Goal: Task Accomplishment & Management: Use online tool/utility

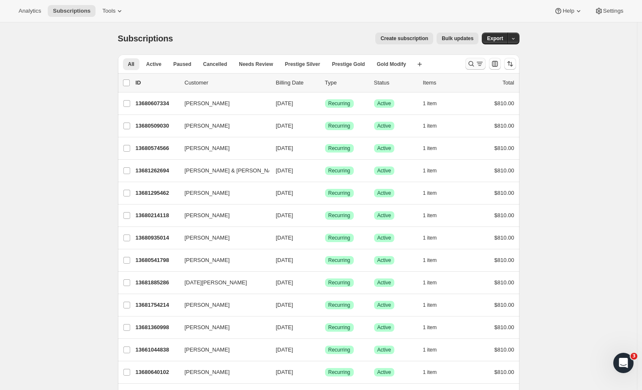
click at [478, 62] on icon "Search and filter results" at bounding box center [479, 64] width 8 height 8
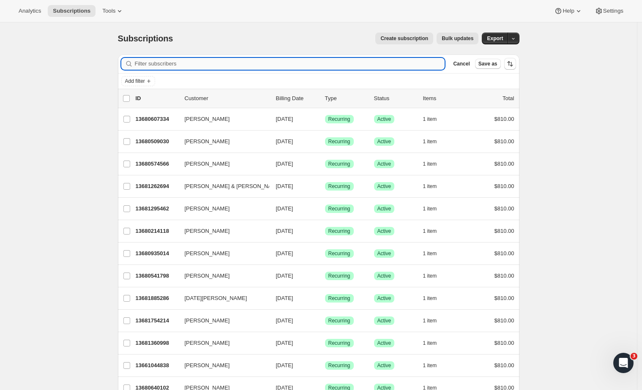
click at [194, 66] on input "Filter subscribers" at bounding box center [290, 64] width 310 height 12
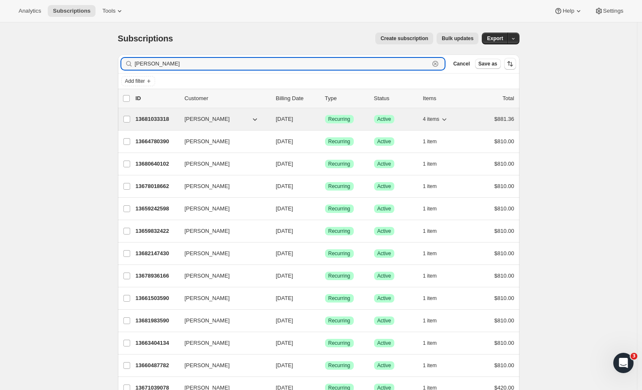
type input "Paul"
click at [149, 116] on p "13681033318" at bounding box center [157, 119] width 42 height 8
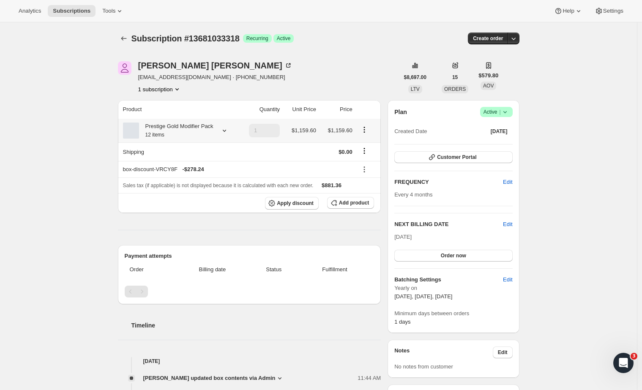
click at [366, 134] on icon "Product actions" at bounding box center [364, 129] width 8 height 8
click at [299, 73] on div "Paul Hancock jivehancock@hotmail.com · +64220597415 1 subscription" at bounding box center [258, 77] width 281 height 32
click at [127, 36] on icon "Subscriptions" at bounding box center [124, 38] width 8 height 8
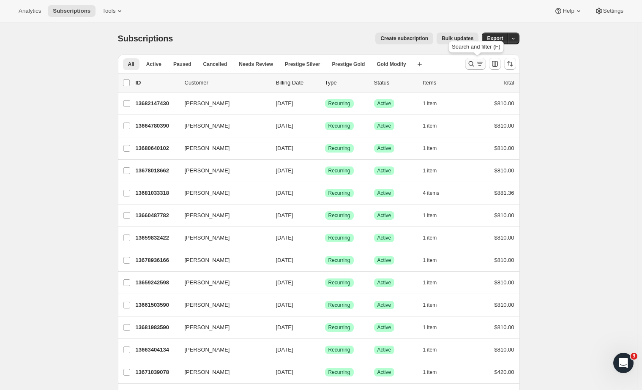
click at [471, 63] on icon "Search and filter results" at bounding box center [471, 64] width 8 height 8
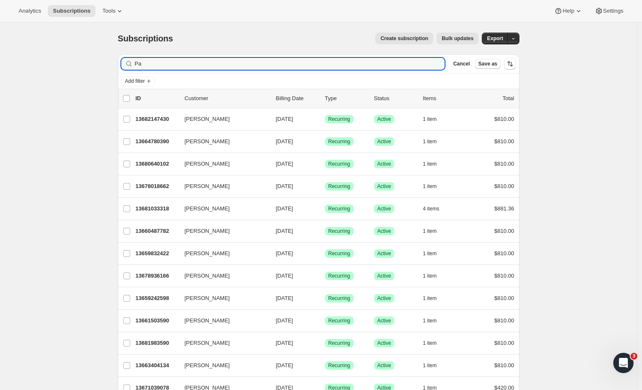
type input "P"
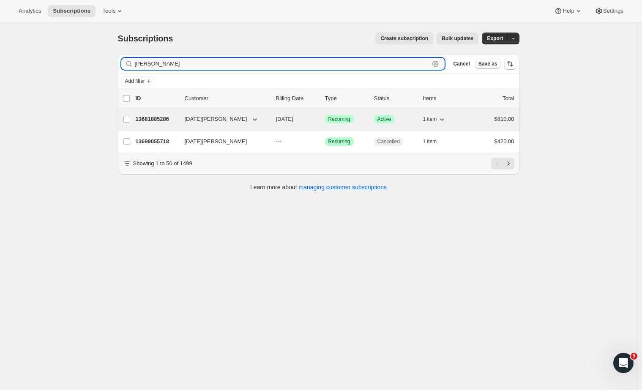
type input "noel"
click at [163, 120] on p "13681885286" at bounding box center [157, 119] width 42 height 8
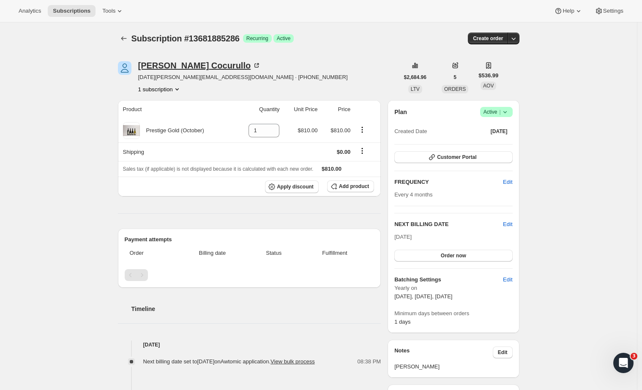
click at [160, 65] on div "Noel Cocurullo" at bounding box center [199, 65] width 123 height 8
click at [166, 64] on div "Noel Cocurullo" at bounding box center [199, 65] width 123 height 8
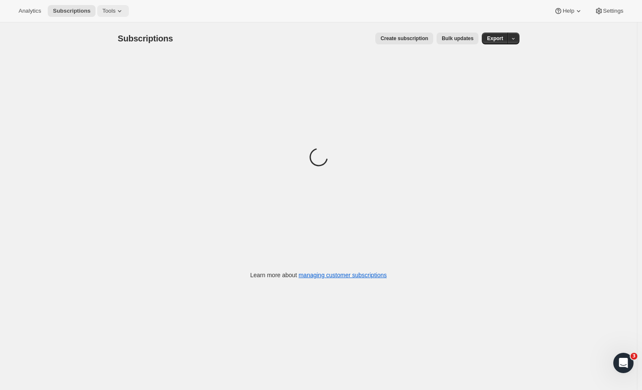
click at [111, 15] on button "Tools" at bounding box center [113, 11] width 32 height 12
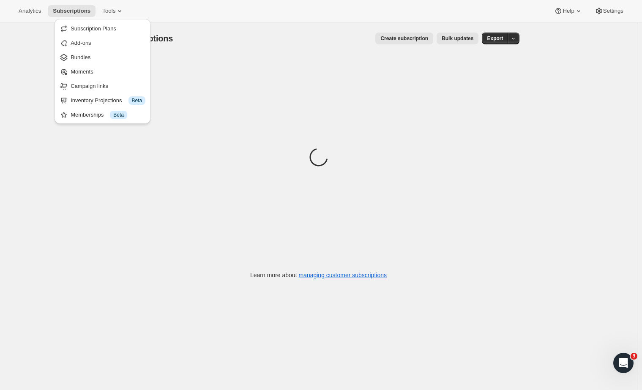
click at [84, 55] on span "Bundles" at bounding box center [81, 57] width 20 height 6
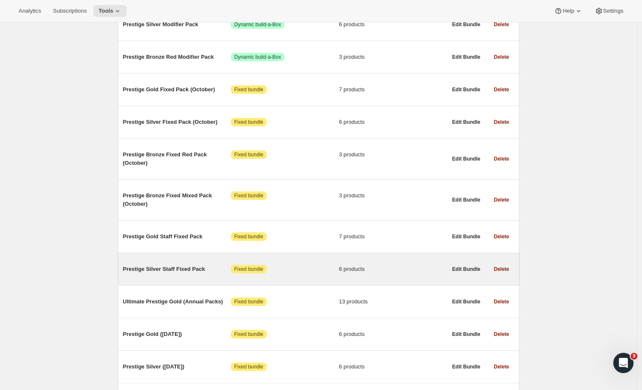
scroll to position [283, 0]
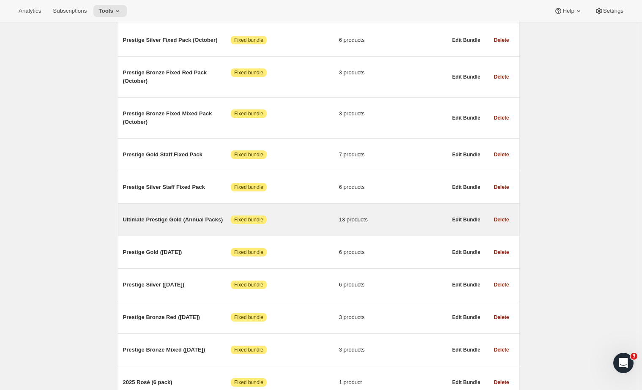
click at [186, 215] on div "Ultimate Prestige Gold (Annual Packs) Attention Fixed bundle 13 products" at bounding box center [285, 220] width 324 height 22
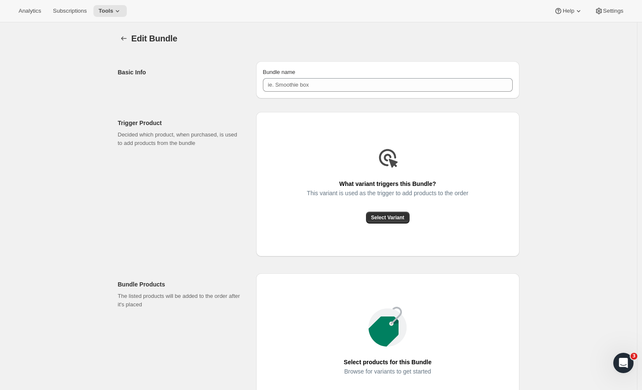
type input "Ultimate Prestige Gold (Annual Packs)"
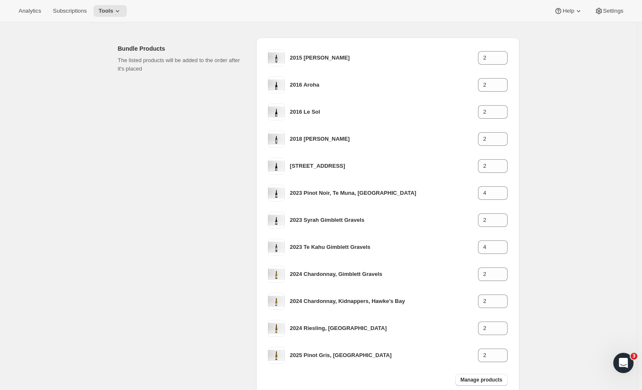
scroll to position [132, 0]
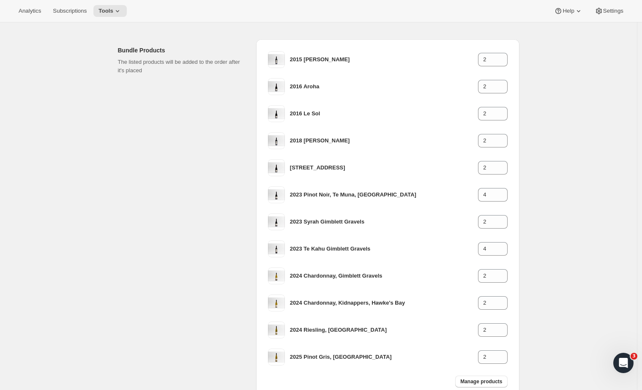
click at [190, 115] on div "Bundle Products The listed products will be added to the order after it's placed" at bounding box center [183, 219] width 131 height 360
click at [176, 213] on div "Bundle Products The listed products will be added to the order after it's placed" at bounding box center [183, 219] width 131 height 360
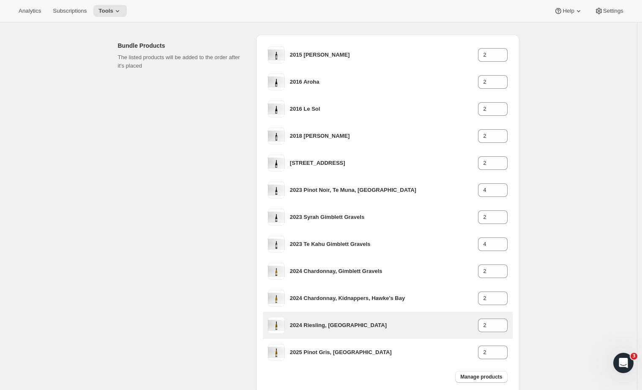
scroll to position [138, 0]
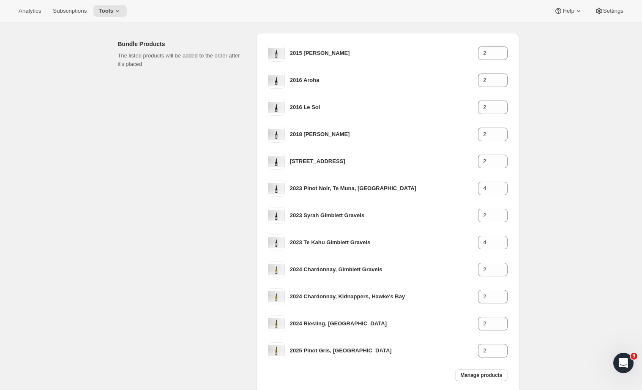
click at [169, 160] on div "Bundle Products The listed products will be added to the order after it's placed" at bounding box center [183, 213] width 131 height 360
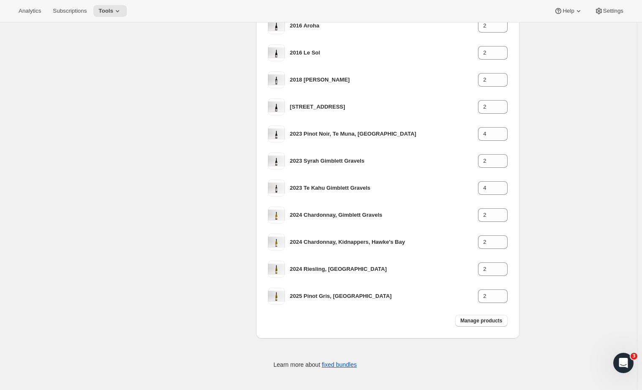
scroll to position [0, 0]
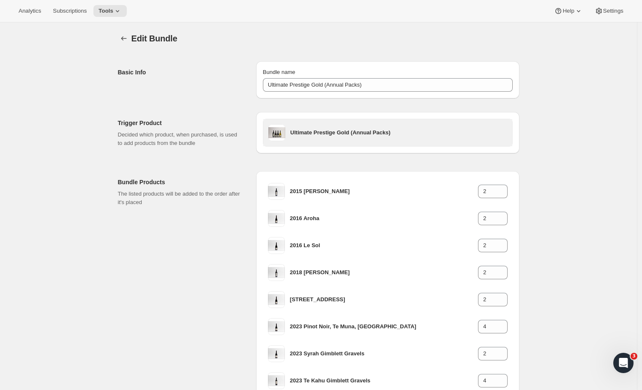
click at [311, 128] on div "Ultimate Prestige Gold (Annual Packs)" at bounding box center [398, 132] width 217 height 17
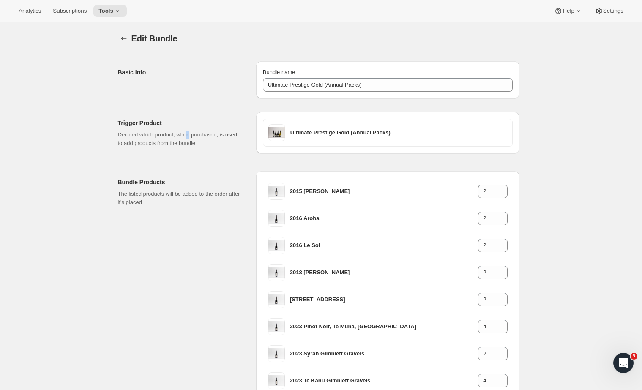
click at [195, 137] on p "Decided which product, when purchased, is used to add products from the bundle" at bounding box center [180, 139] width 125 height 17
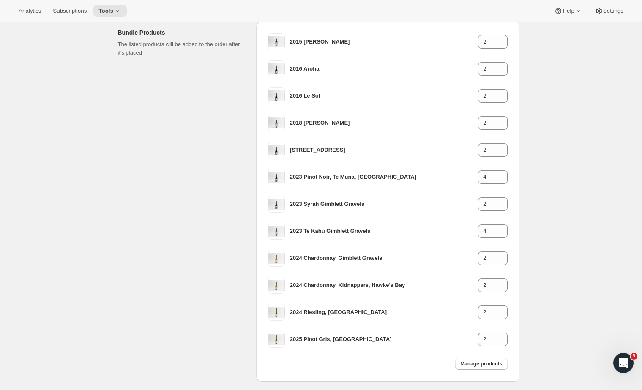
scroll to position [193, 0]
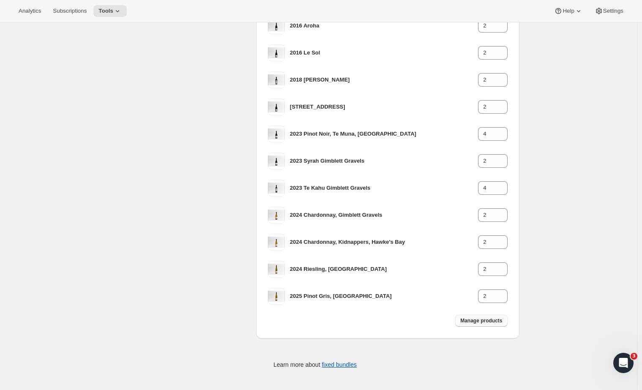
click at [483, 317] on button "Manage products" at bounding box center [481, 321] width 52 height 12
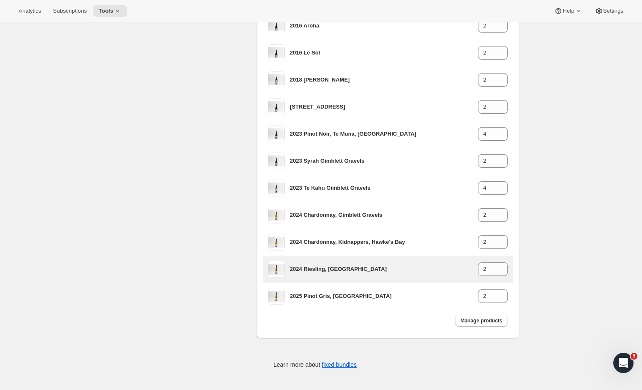
type input "1"
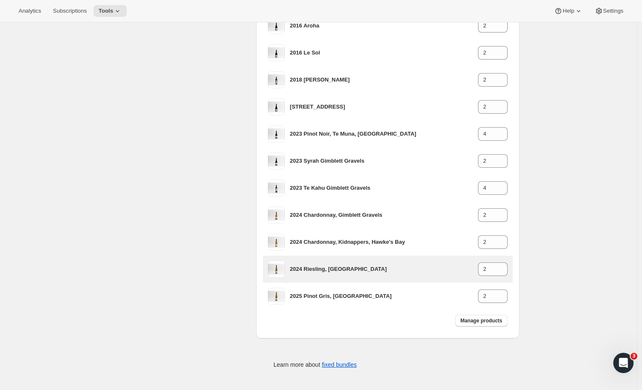
type input "1"
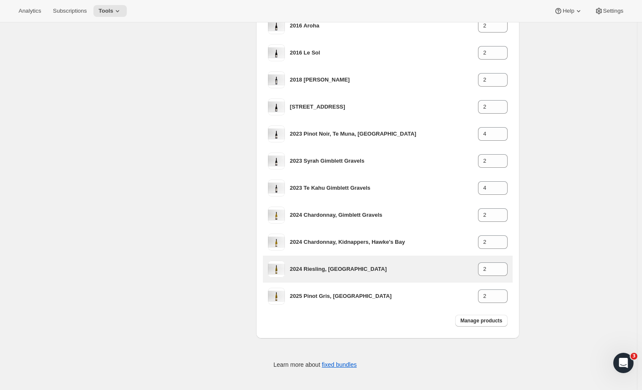
type input "1"
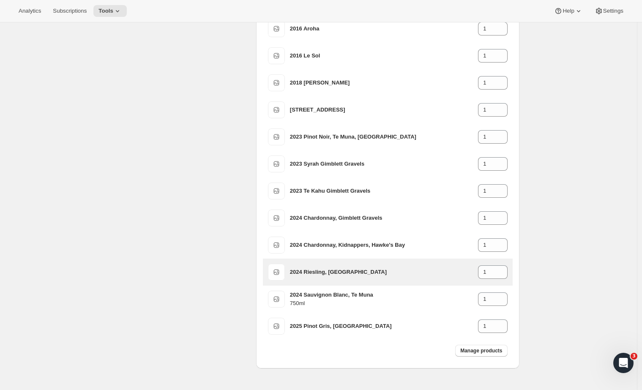
scroll to position [206, 0]
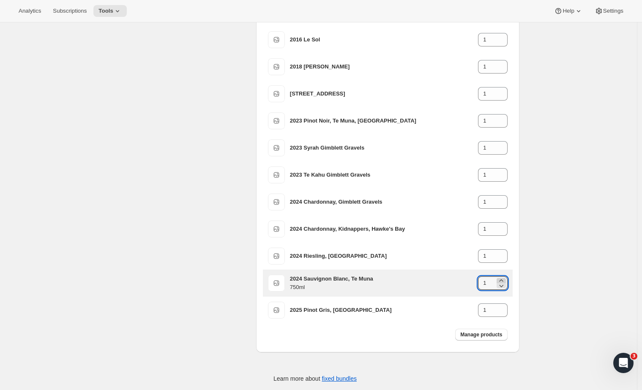
click at [503, 280] on icon at bounding box center [501, 280] width 4 height 2
type input "2"
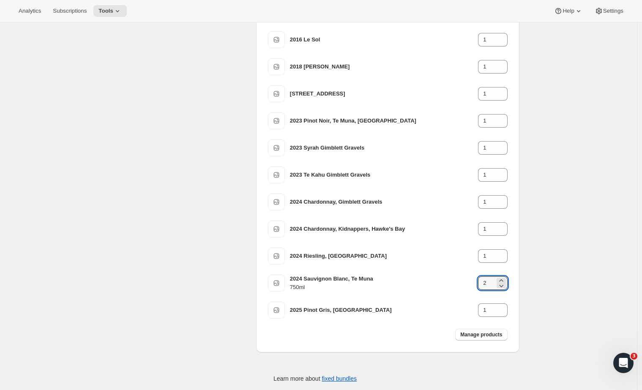
click at [543, 275] on div "Edit Bundle. This page is ready Edit Bundle Basic Info Bundle name Ultimate Pre…" at bounding box center [318, 110] width 636 height 587
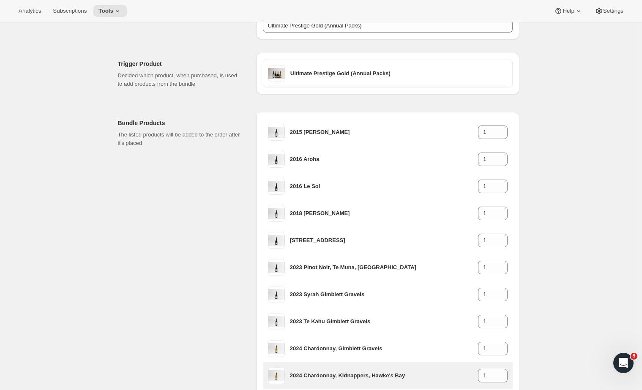
scroll to position [220, 0]
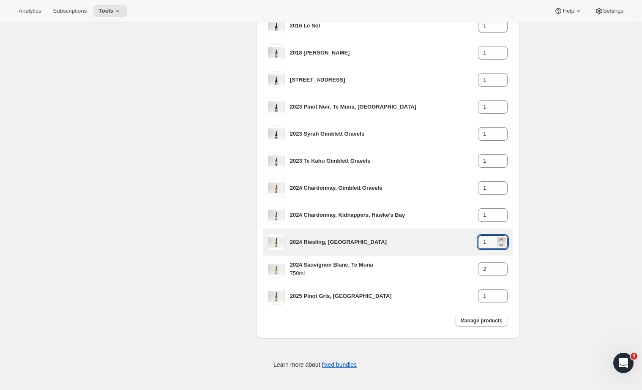
click at [501, 238] on icon at bounding box center [501, 239] width 8 height 8
type input "2"
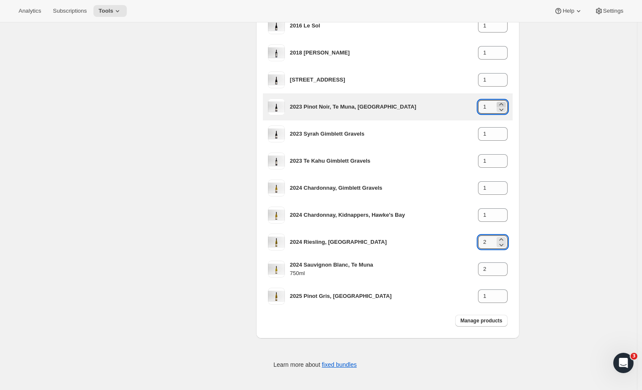
click at [501, 103] on icon at bounding box center [501, 104] width 8 height 8
click at [500, 104] on icon at bounding box center [501, 104] width 8 height 8
type input "4"
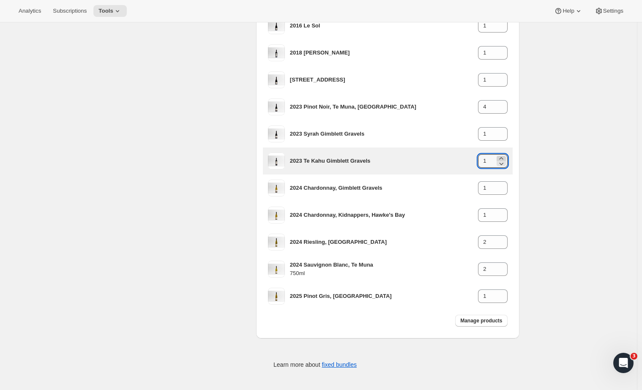
click at [502, 158] on icon at bounding box center [501, 158] width 4 height 2
click at [504, 158] on icon at bounding box center [501, 158] width 8 height 8
type input "4"
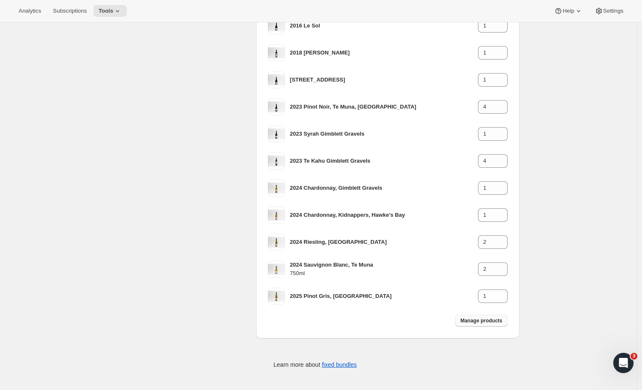
click at [494, 321] on span "Manage products" at bounding box center [481, 320] width 42 height 7
click at [477, 319] on span "Manage products" at bounding box center [481, 320] width 42 height 7
type input "1"
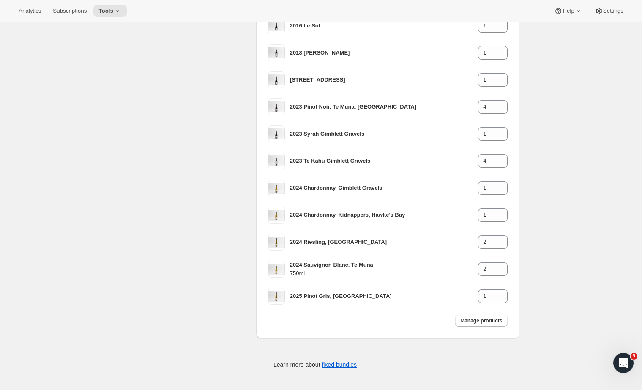
type input "1"
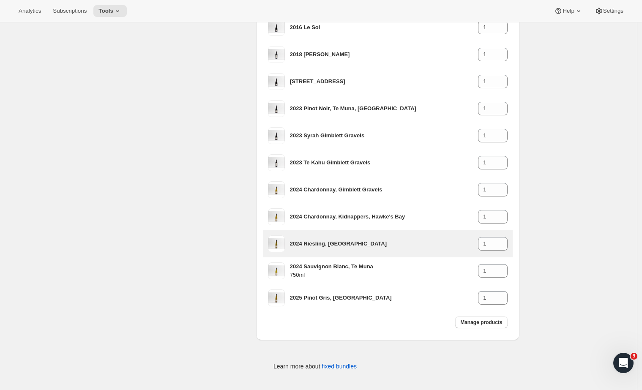
scroll to position [247, 0]
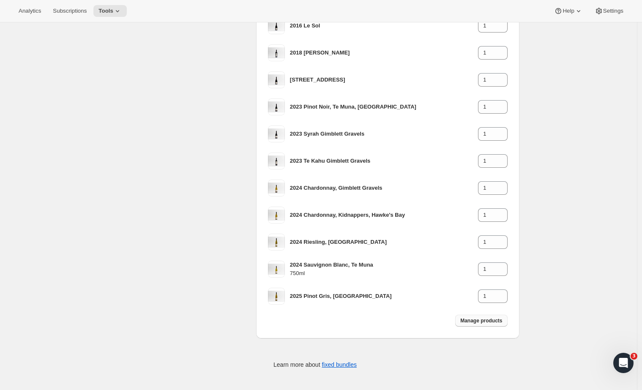
click at [499, 321] on span "Manage products" at bounding box center [481, 320] width 42 height 7
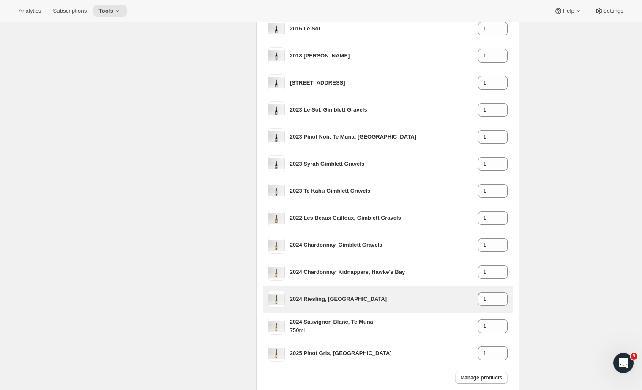
scroll to position [301, 0]
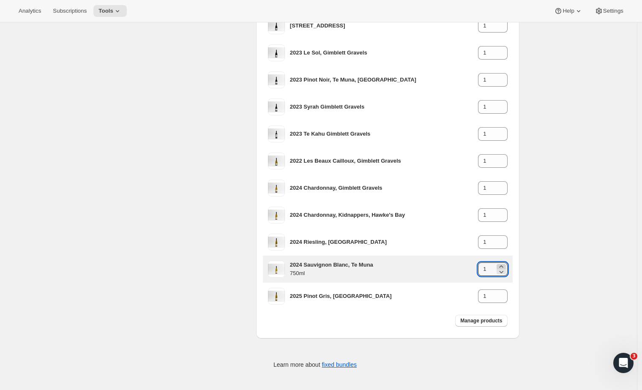
click at [504, 265] on icon at bounding box center [501, 266] width 8 height 8
drag, startPoint x: 505, startPoint y: 271, endPoint x: 503, endPoint y: 264, distance: 7.9
click at [503, 271] on icon at bounding box center [501, 272] width 4 height 3
type input "2"
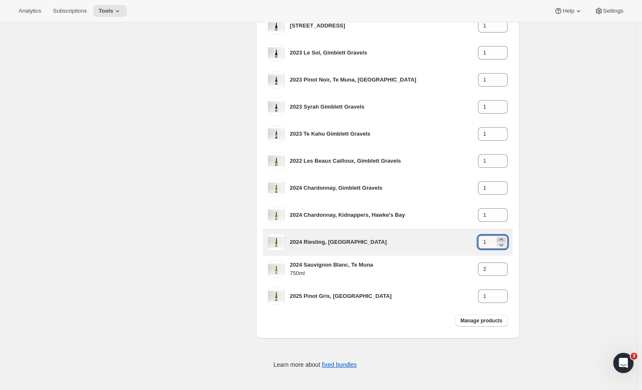
click at [504, 237] on icon at bounding box center [501, 239] width 8 height 8
type input "2"
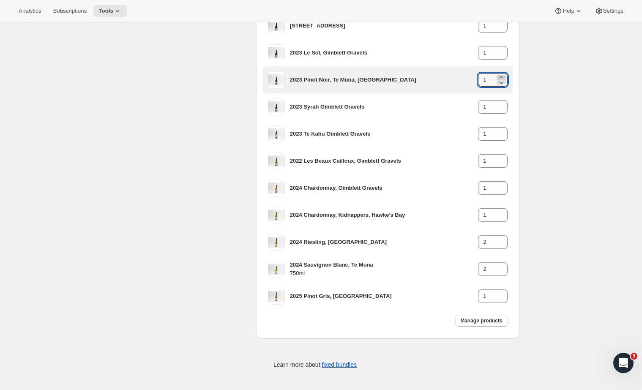
click at [506, 76] on div at bounding box center [500, 77] width 9 height 5
click at [503, 75] on icon at bounding box center [501, 77] width 8 height 8
type input "4"
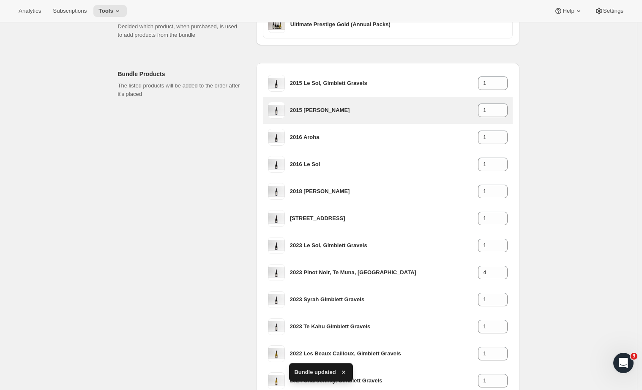
scroll to position [185, 0]
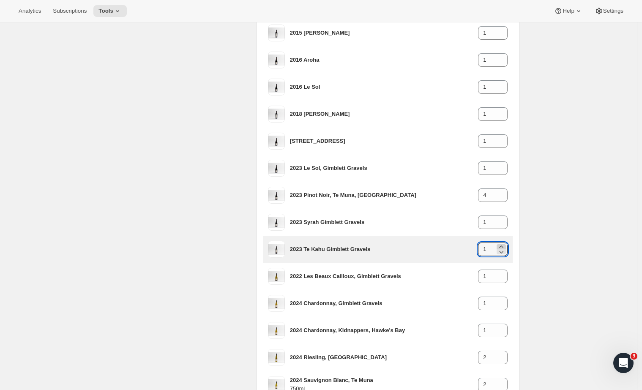
click at [505, 245] on icon at bounding box center [501, 246] width 8 height 8
type input "4"
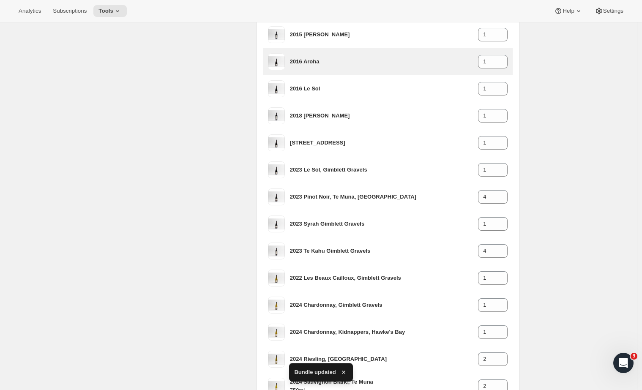
scroll to position [148, 0]
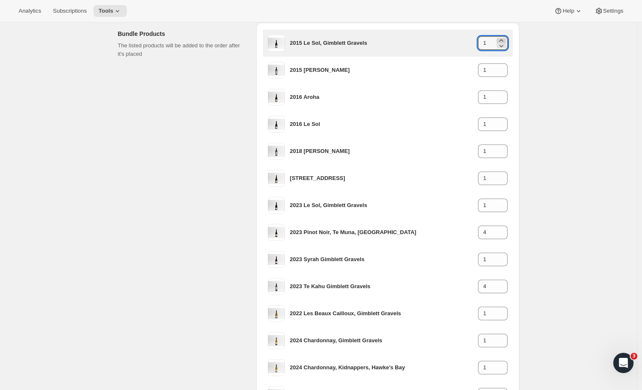
click at [503, 40] on icon at bounding box center [501, 40] width 4 height 2
click at [503, 46] on icon at bounding box center [501, 46] width 4 height 3
type input "2"
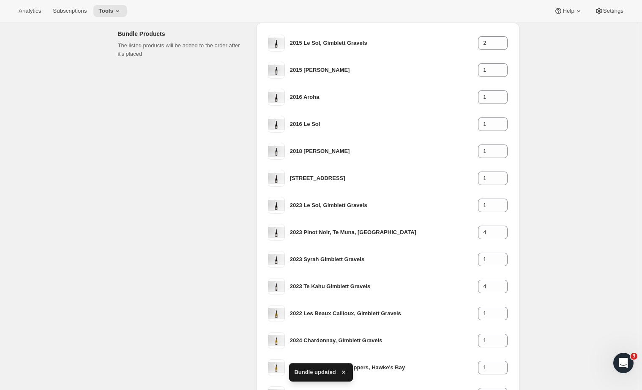
scroll to position [22, 0]
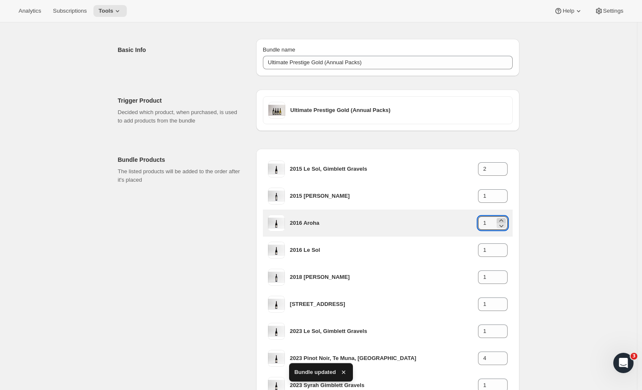
click at [503, 220] on icon at bounding box center [501, 220] width 4 height 2
type input "2"
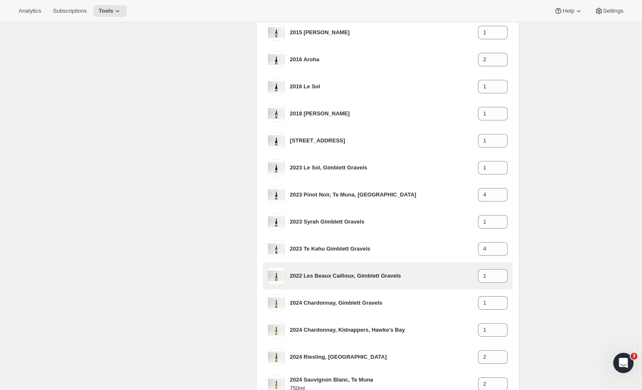
scroll to position [220, 0]
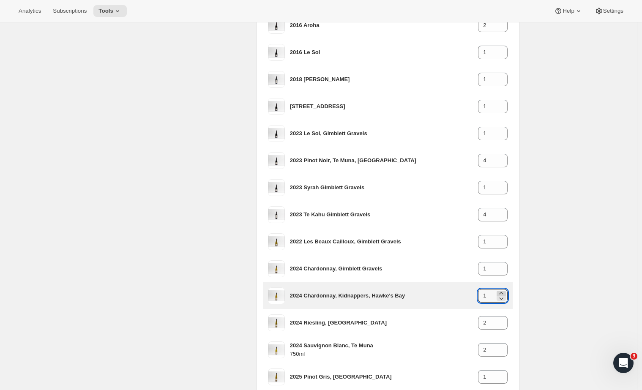
click at [503, 292] on icon at bounding box center [501, 293] width 8 height 8
type input "2"
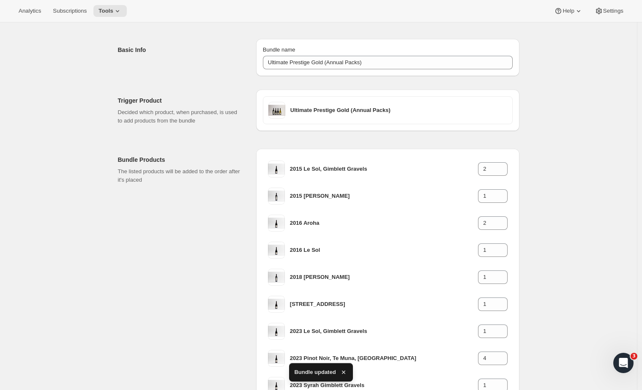
scroll to position [292, 0]
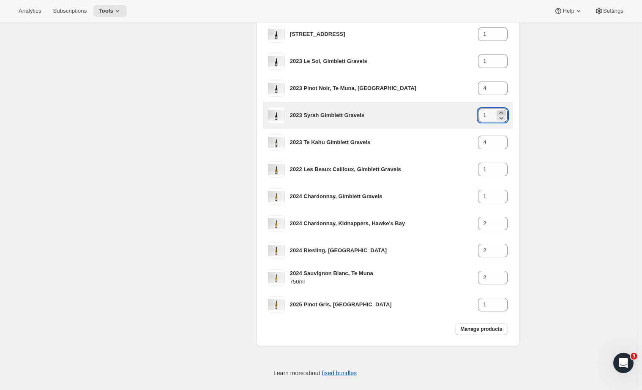
click at [503, 110] on icon at bounding box center [501, 113] width 8 height 8
type input "4"
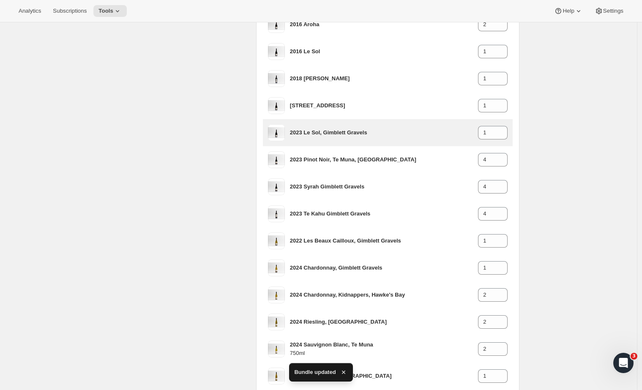
scroll to position [147, 0]
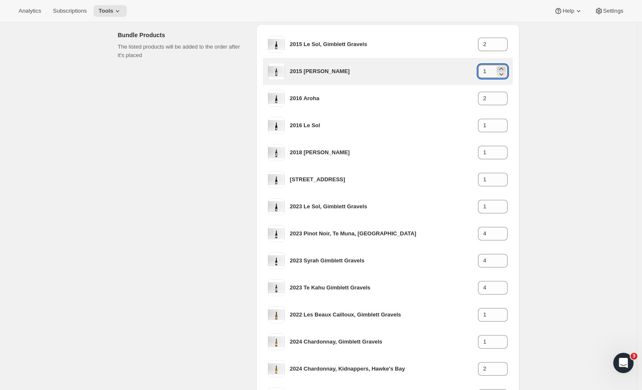
click at [502, 66] on icon at bounding box center [501, 69] width 8 height 8
type input "2"
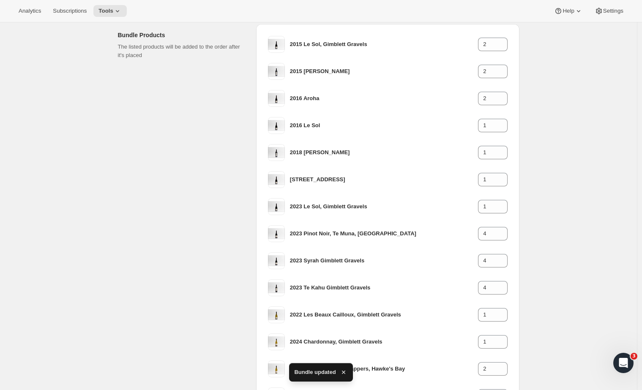
scroll to position [22, 0]
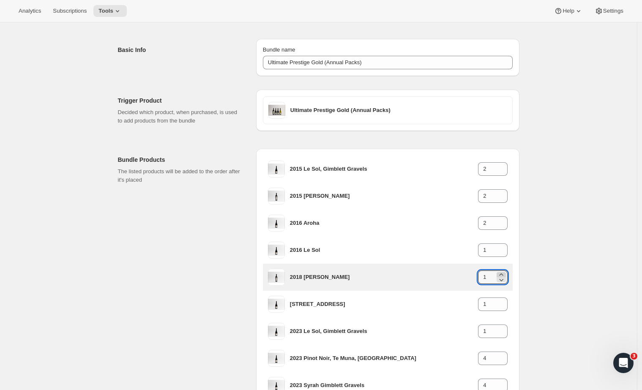
click at [505, 272] on icon at bounding box center [501, 274] width 8 height 8
type input "2"
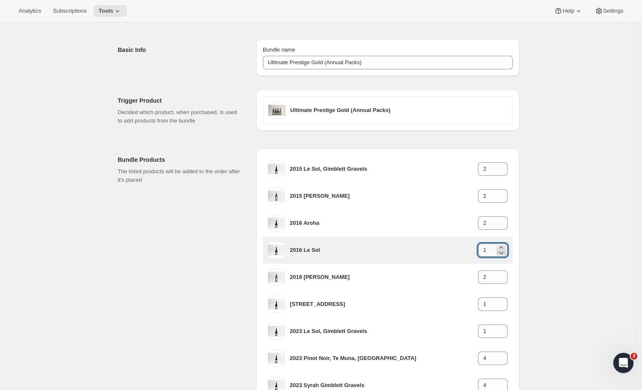
click at [504, 250] on icon at bounding box center [501, 252] width 8 height 8
click at [385, 248] on h3 "2016 Le Sol" at bounding box center [384, 250] width 188 height 8
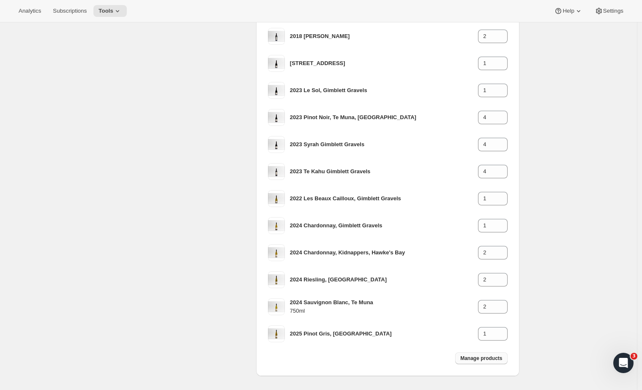
click at [472, 360] on span "Manage products" at bounding box center [481, 358] width 42 height 7
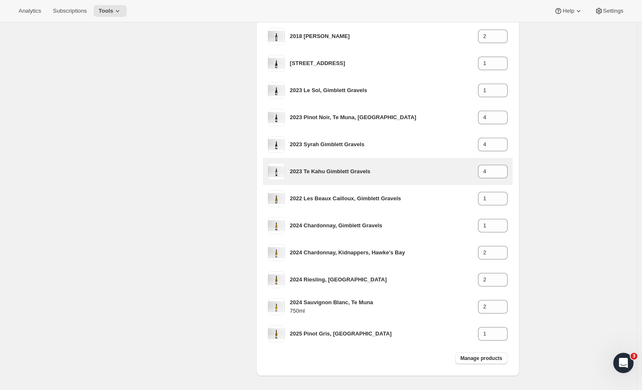
type input "1"
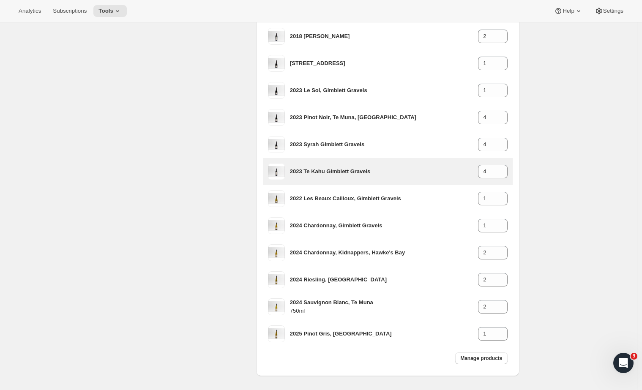
type input "1"
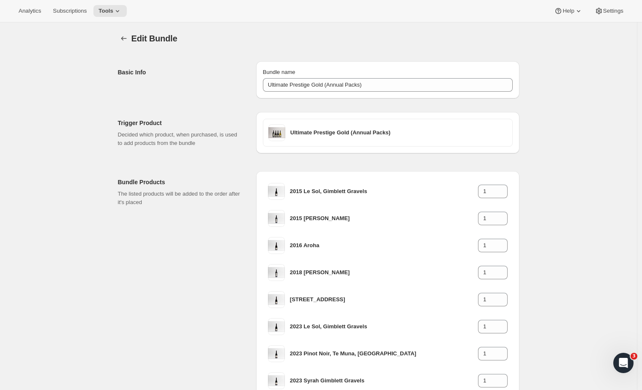
scroll to position [274, 0]
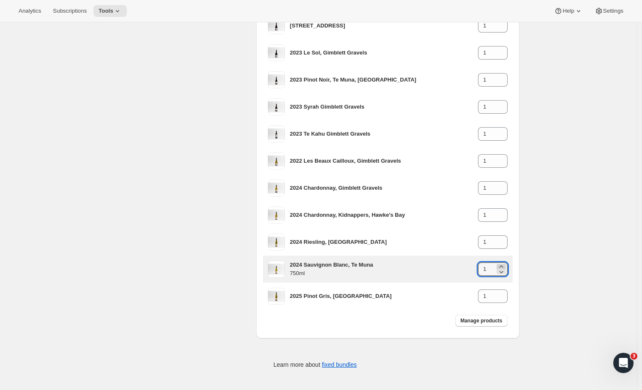
click at [504, 265] on icon at bounding box center [501, 266] width 8 height 8
type input "2"
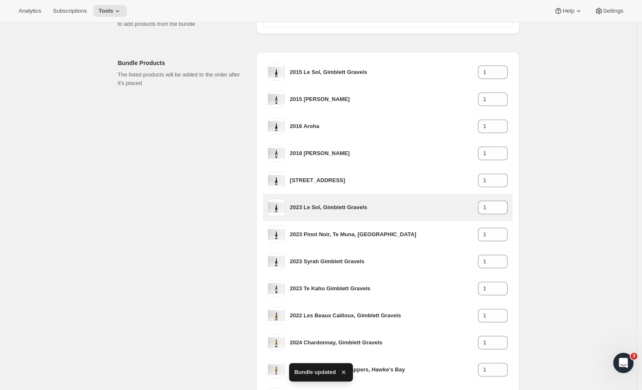
scroll to position [189, 0]
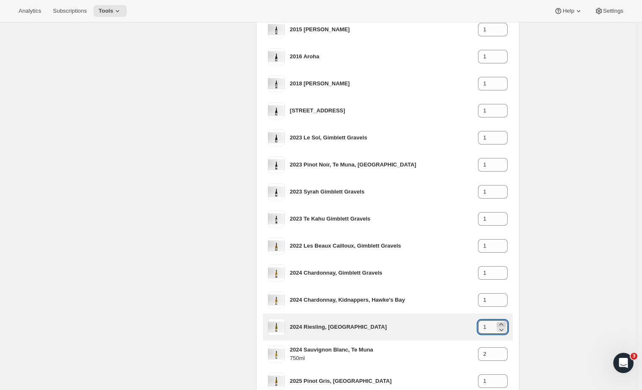
click at [503, 321] on icon at bounding box center [501, 324] width 8 height 8
type input "2"
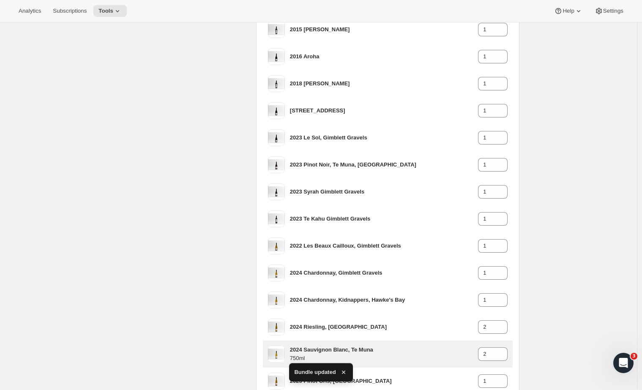
scroll to position [257, 0]
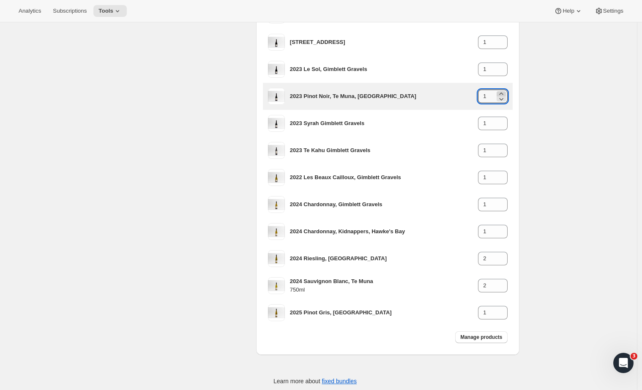
click at [505, 93] on icon at bounding box center [501, 94] width 8 height 8
click at [503, 92] on icon at bounding box center [501, 94] width 8 height 8
type input "4"
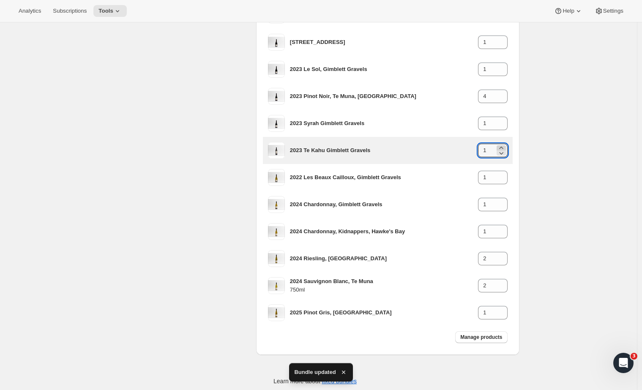
click at [504, 146] on icon at bounding box center [501, 148] width 8 height 8
type input "4"
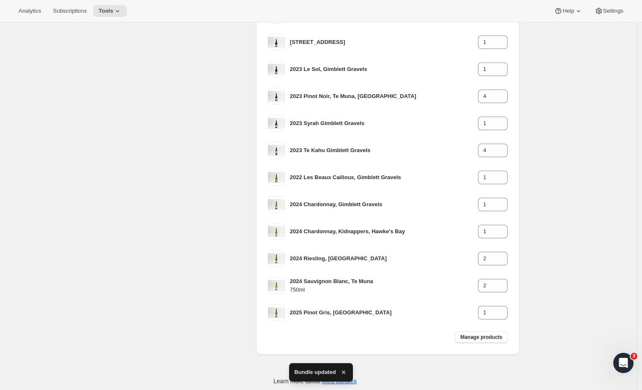
scroll to position [22, 0]
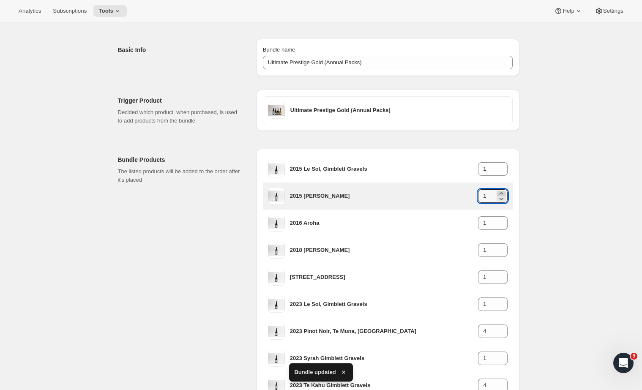
click at [505, 190] on icon at bounding box center [501, 193] width 8 height 8
type input "2"
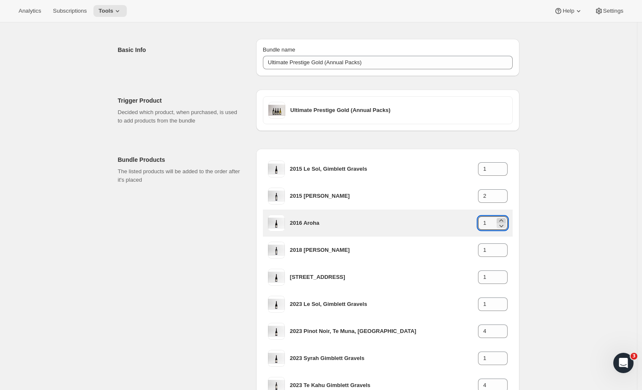
click at [503, 218] on icon at bounding box center [501, 220] width 8 height 8
type input "2"
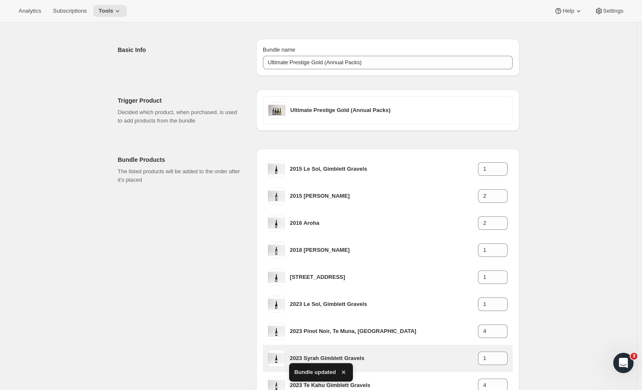
scroll to position [202, 0]
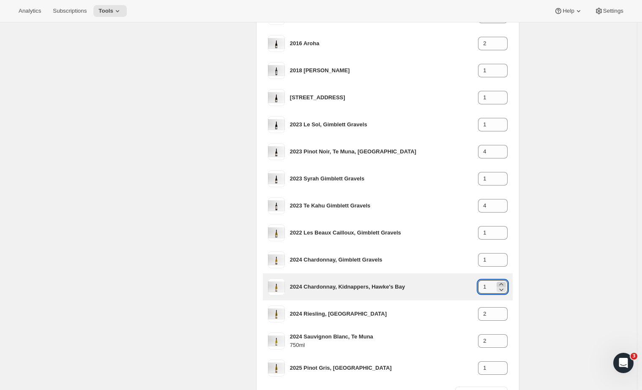
click at [503, 284] on icon at bounding box center [501, 284] width 4 height 2
type input "2"
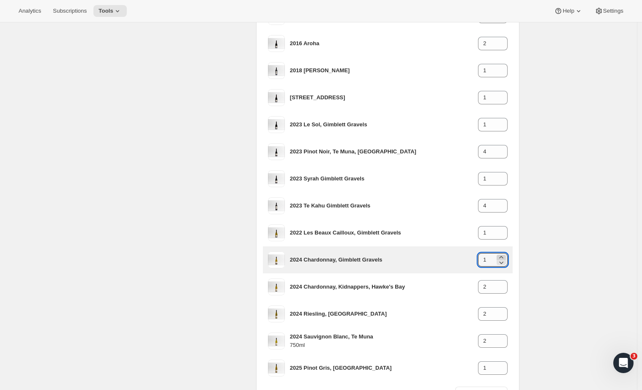
click at [504, 256] on icon at bounding box center [501, 257] width 8 height 8
type input "2"
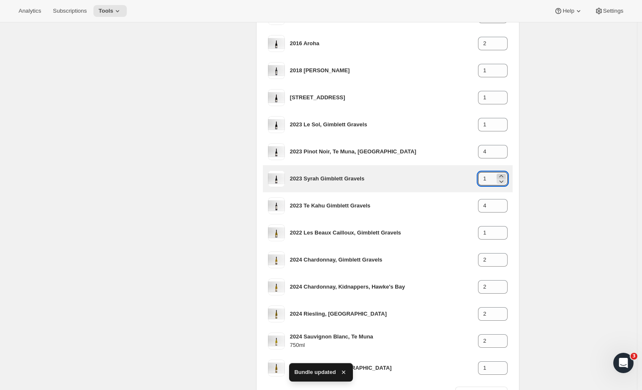
click at [505, 175] on icon at bounding box center [501, 176] width 8 height 8
click at [505, 173] on icon at bounding box center [501, 176] width 8 height 8
type input "4"
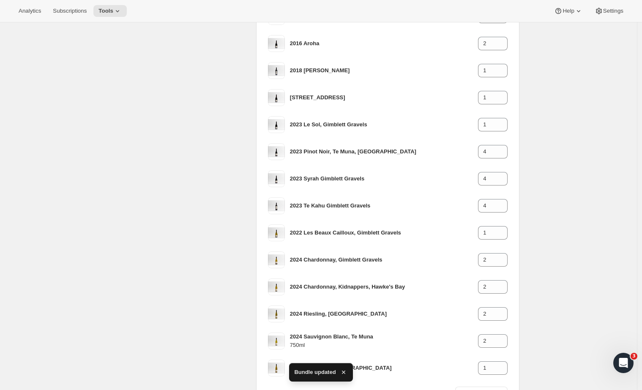
scroll to position [22, 0]
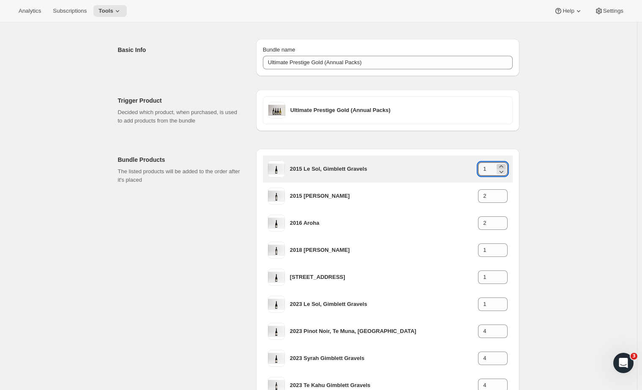
click at [504, 163] on icon at bounding box center [501, 166] width 8 height 8
type input "2"
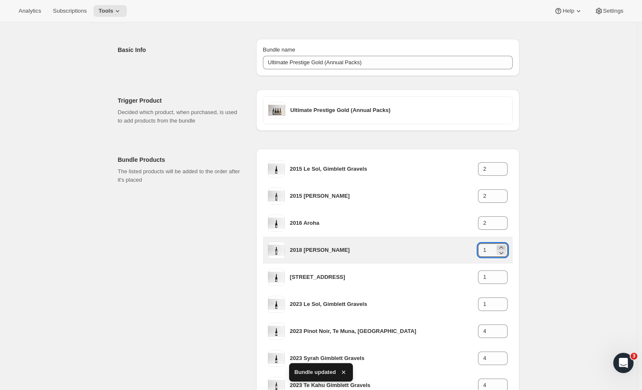
click at [503, 244] on icon at bounding box center [501, 247] width 8 height 8
type input "2"
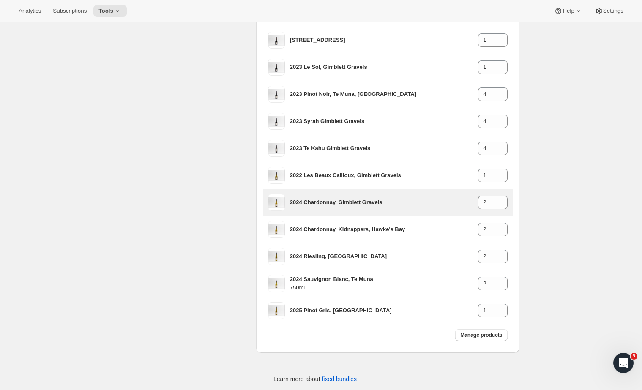
scroll to position [274, 0]
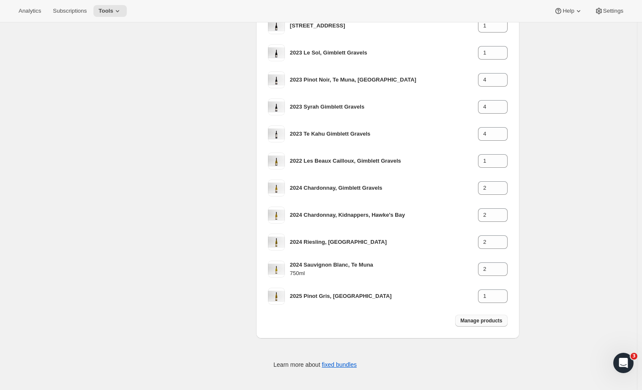
click at [480, 320] on span "Manage products" at bounding box center [481, 320] width 42 height 7
type input "1"
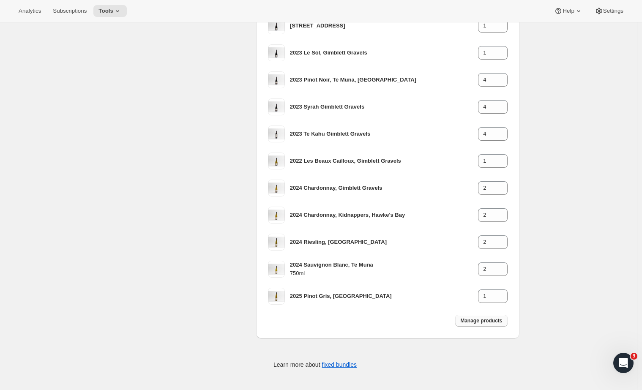
type input "1"
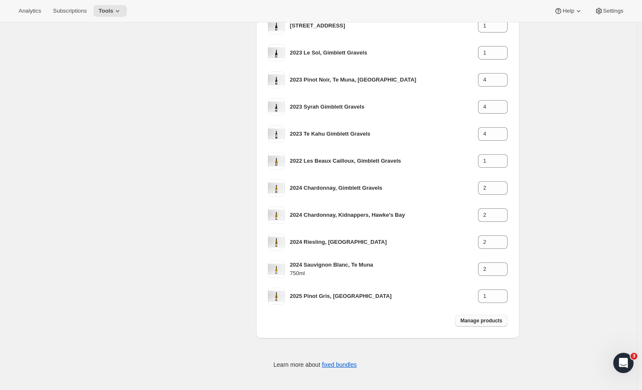
type input "1"
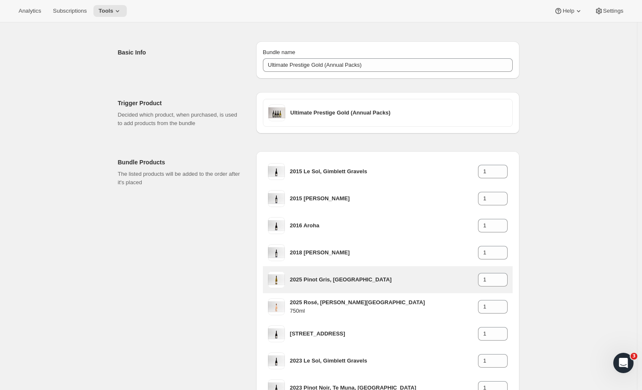
scroll to position [44, 0]
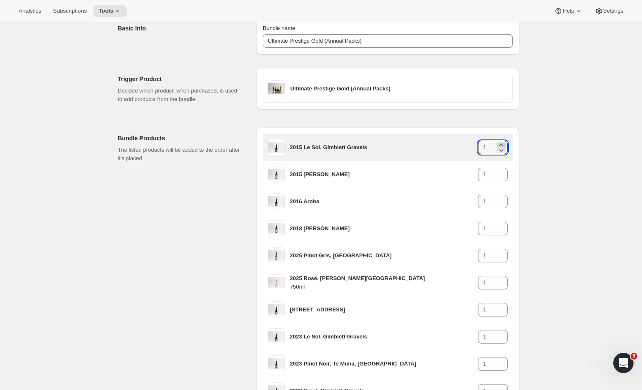
click at [505, 144] on icon at bounding box center [501, 145] width 8 height 8
type input "2"
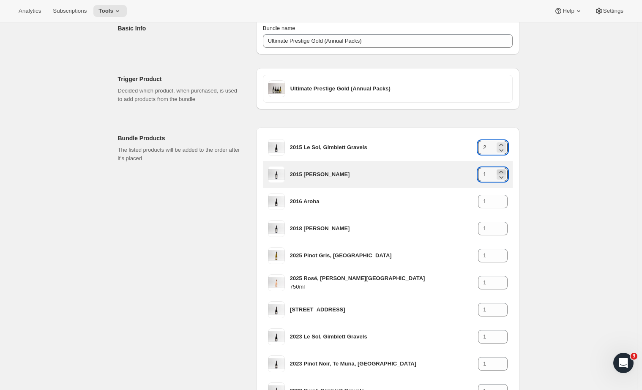
click at [504, 169] on icon at bounding box center [501, 172] width 8 height 8
type input "2"
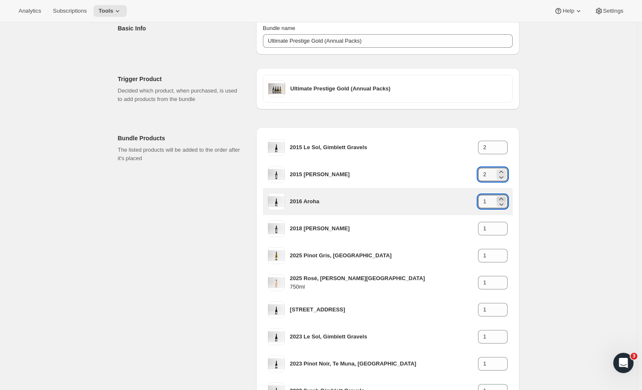
click at [503, 198] on icon at bounding box center [501, 199] width 8 height 8
type input "2"
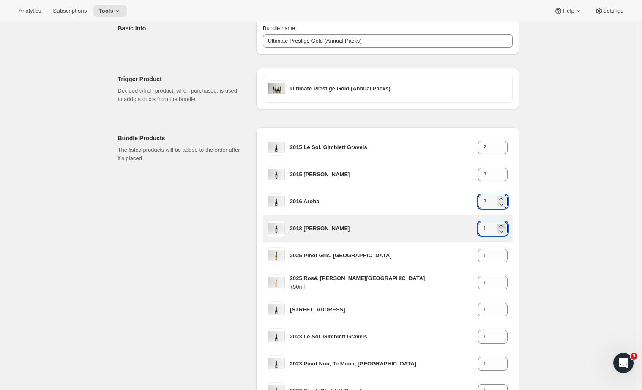
click at [502, 225] on icon at bounding box center [501, 226] width 8 height 8
type input "2"
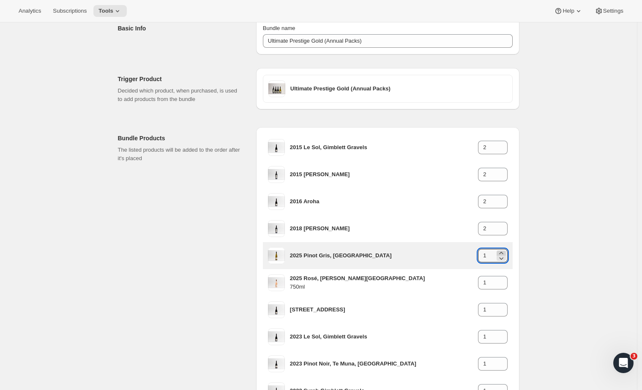
click at [503, 251] on icon at bounding box center [501, 253] width 8 height 8
type input "2"
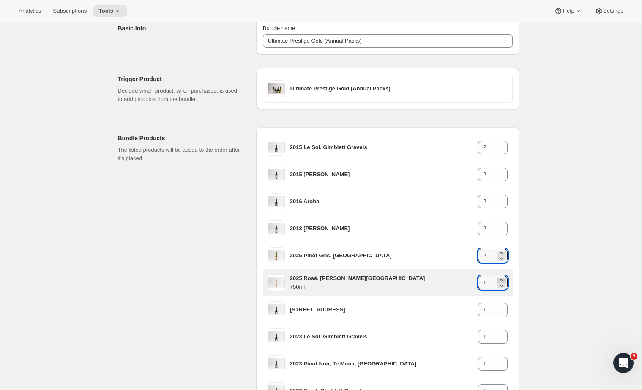
click at [502, 279] on icon at bounding box center [501, 280] width 8 height 8
type input "2"
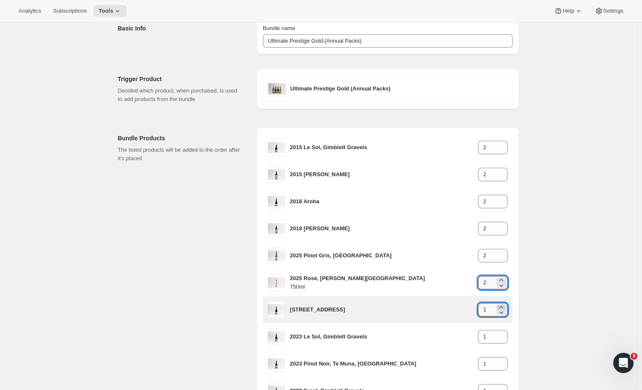
click at [502, 305] on icon at bounding box center [501, 307] width 8 height 8
click at [503, 313] on icon at bounding box center [501, 312] width 8 height 8
type input "2"
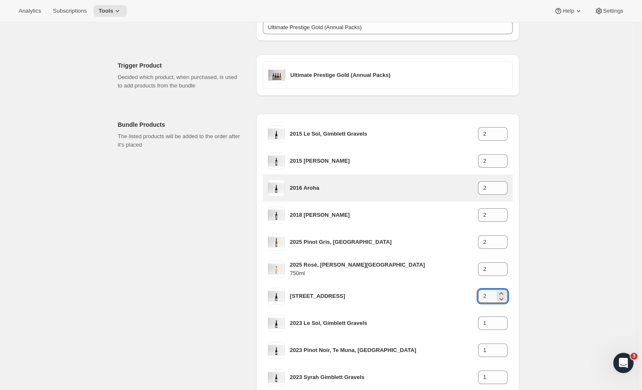
scroll to position [87, 0]
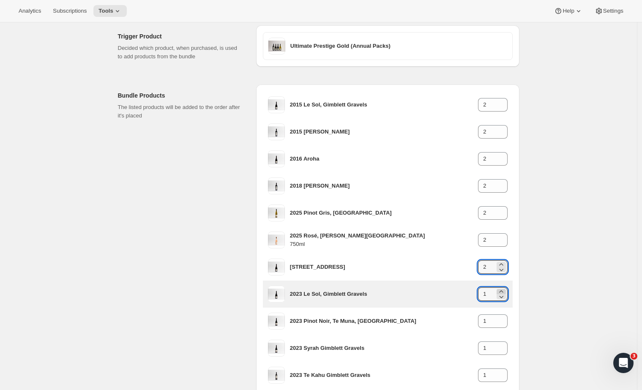
click at [505, 290] on icon at bounding box center [501, 291] width 8 height 8
type input "2"
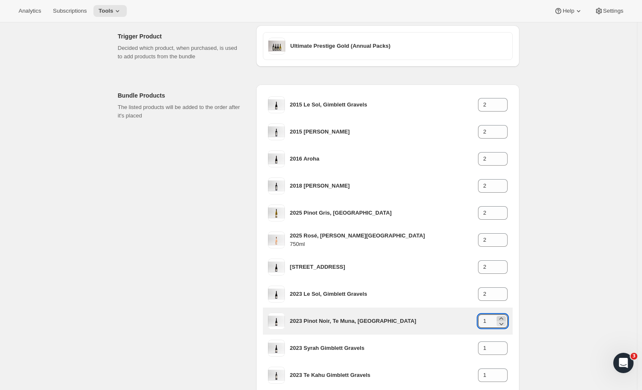
click at [504, 316] on icon at bounding box center [501, 318] width 8 height 8
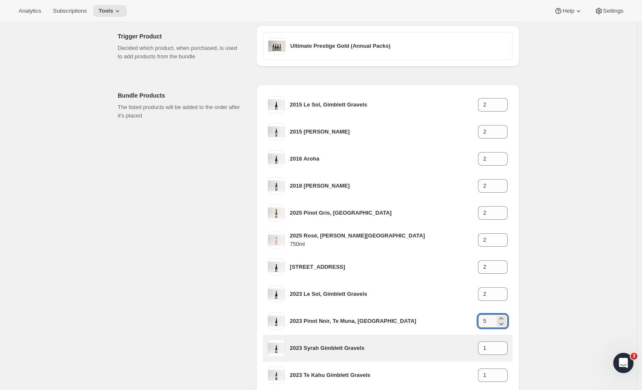
click at [505, 323] on icon at bounding box center [501, 323] width 8 height 8
type input "4"
click at [503, 343] on icon at bounding box center [501, 345] width 8 height 8
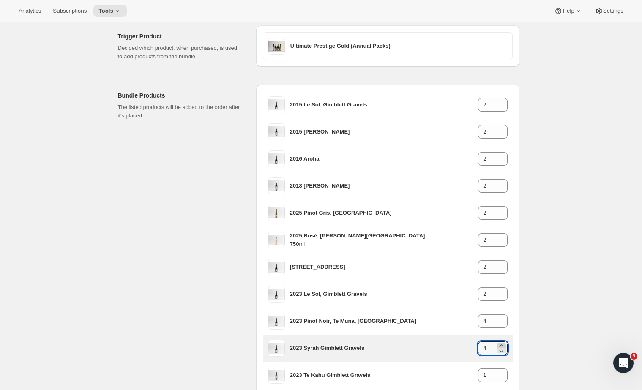
click at [504, 343] on icon at bounding box center [501, 345] width 8 height 8
click at [503, 350] on icon at bounding box center [501, 350] width 8 height 8
type input "4"
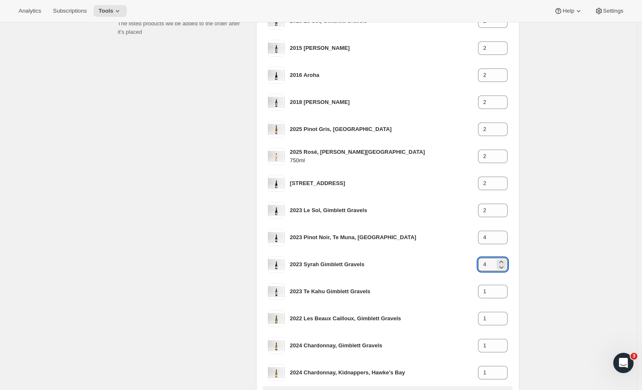
scroll to position [234, 0]
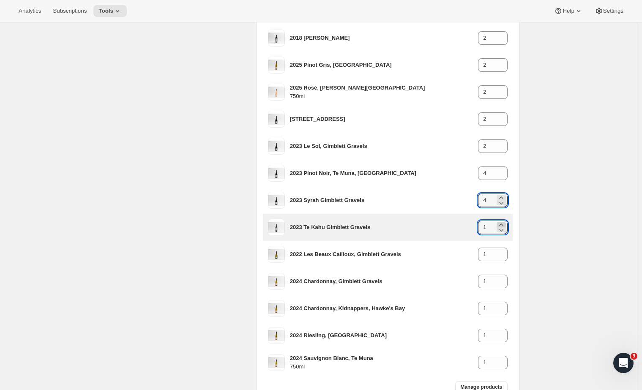
click at [503, 223] on icon at bounding box center [501, 224] width 8 height 8
type input "4"
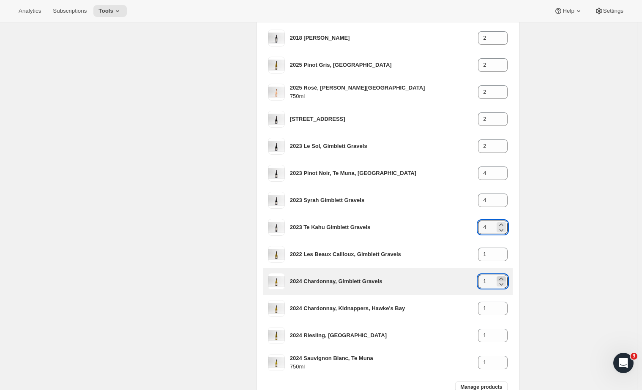
click at [502, 276] on icon at bounding box center [501, 279] width 8 height 8
type input "2"
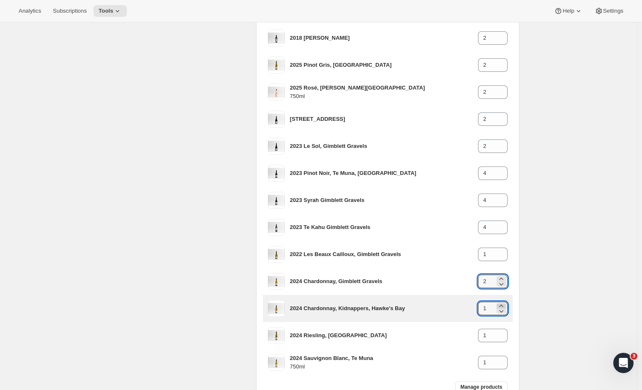
click at [505, 304] on icon at bounding box center [501, 306] width 8 height 8
type input "2"
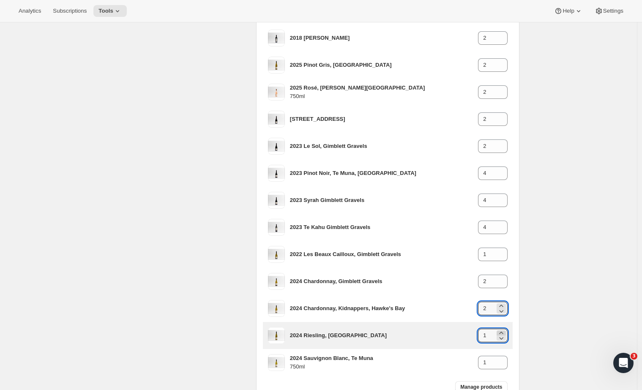
click at [505, 331] on icon at bounding box center [501, 333] width 8 height 8
type input "2"
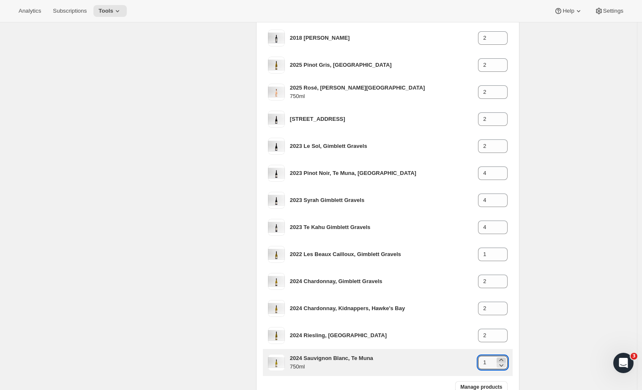
click at [505, 359] on icon at bounding box center [501, 360] width 8 height 8
type input "2"
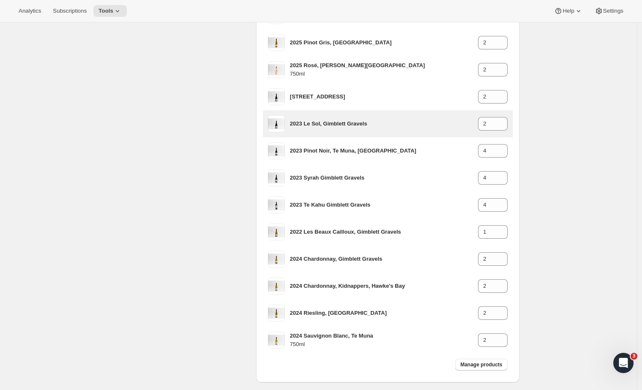
scroll to position [255, 0]
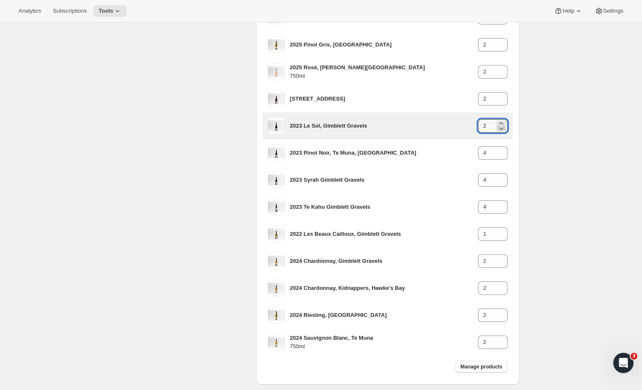
click at [503, 129] on icon at bounding box center [501, 129] width 4 height 3
type input "1"
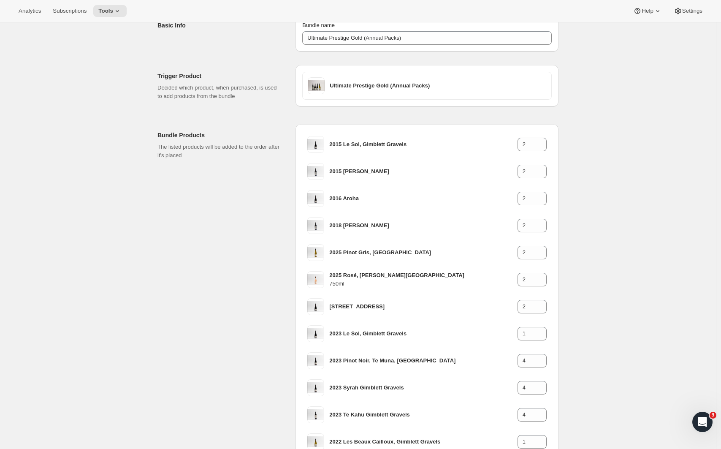
scroll to position [73, 0]
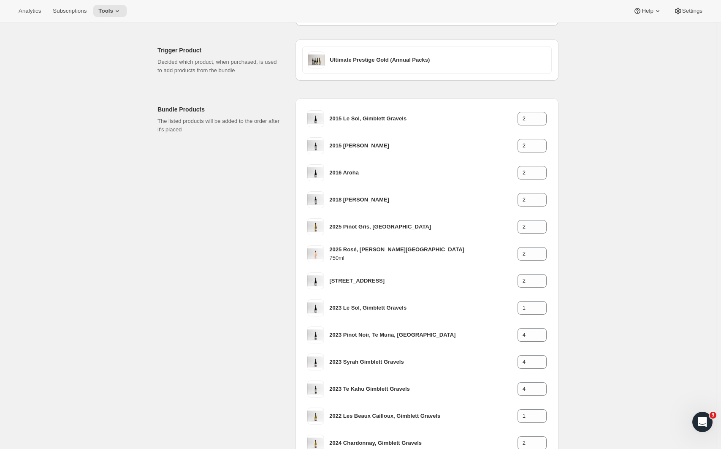
click at [229, 157] on div "Bundle Products The listed products will be added to the order after it's placed" at bounding box center [223, 332] width 131 height 468
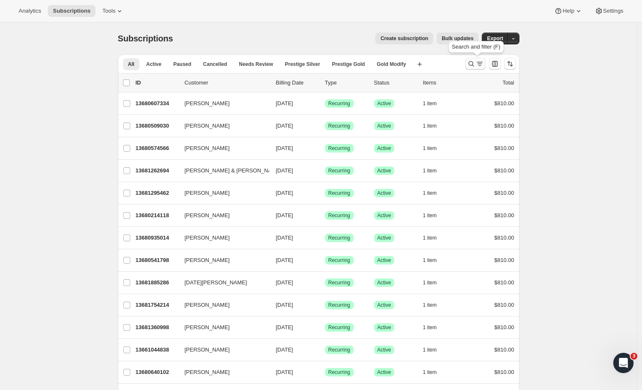
click at [475, 64] on icon "Search and filter results" at bounding box center [471, 64] width 8 height 8
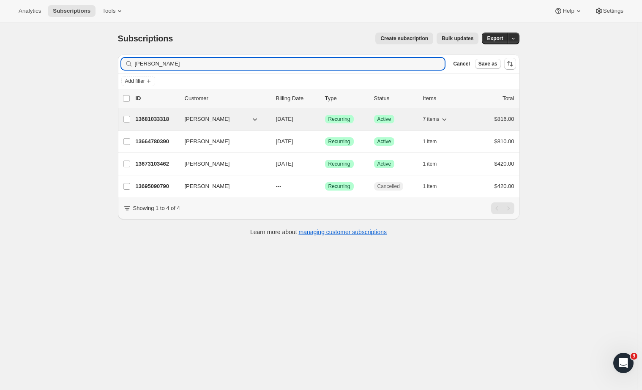
type input "Paul h"
click at [156, 118] on p "13681033318" at bounding box center [157, 119] width 42 height 8
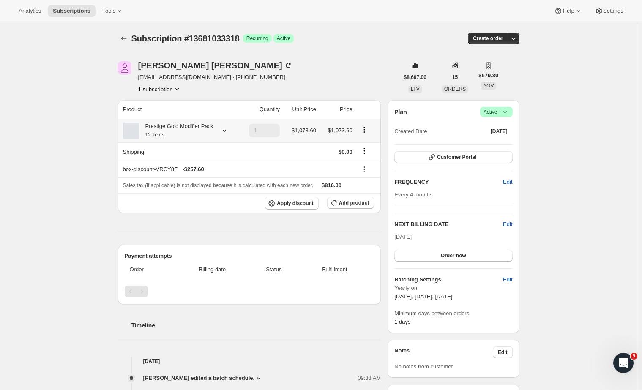
click at [368, 133] on icon "Product actions" at bounding box center [364, 129] width 8 height 8
click at [362, 149] on span "Edit box" at bounding box center [366, 151] width 20 height 6
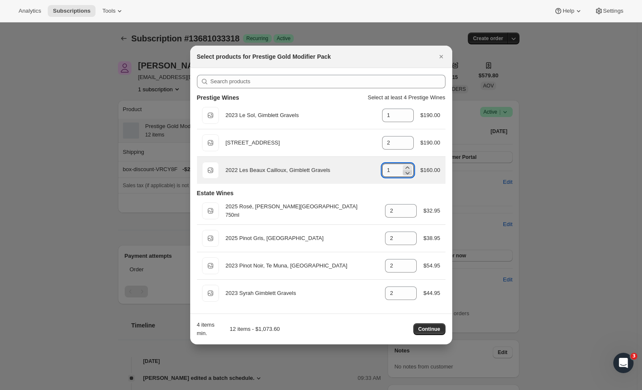
click at [405, 173] on icon ":re6:" at bounding box center [407, 173] width 4 height 3
type input "0"
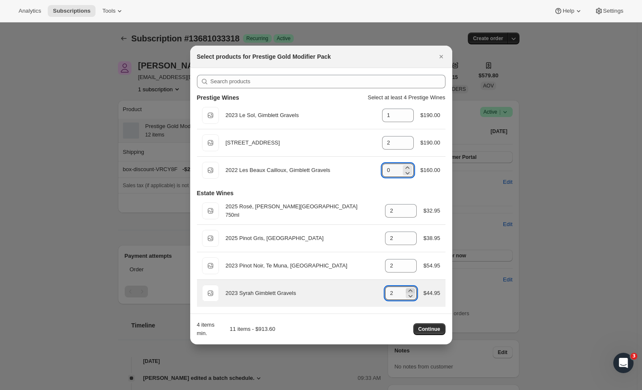
click at [409, 290] on icon ":re6:" at bounding box center [410, 290] width 8 height 8
type input "4"
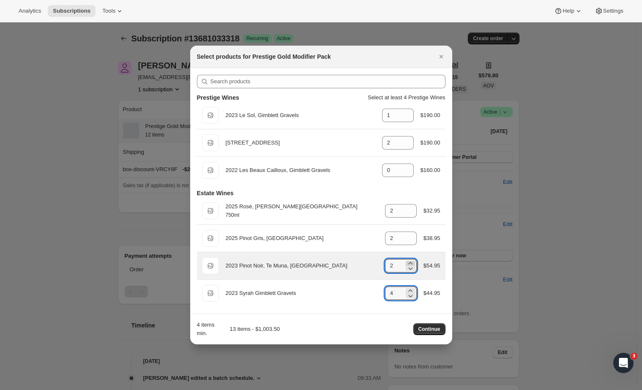
click at [409, 260] on icon ":re6:" at bounding box center [410, 263] width 8 height 8
click at [408, 261] on icon ":re6:" at bounding box center [410, 263] width 8 height 8
type input "4"
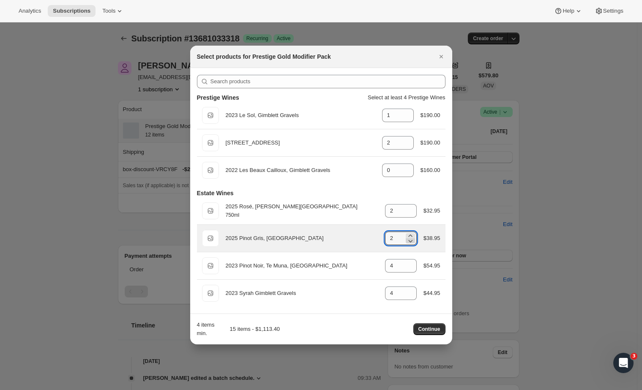
click at [408, 240] on icon ":re6:" at bounding box center [410, 241] width 8 height 8
type input "0"
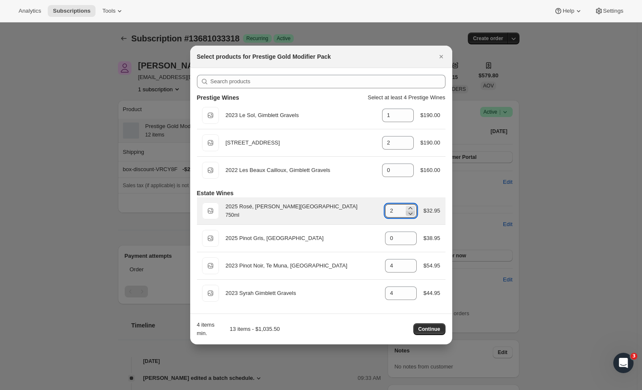
click at [411, 215] on icon ":re6:" at bounding box center [410, 213] width 8 height 8
type input "0"
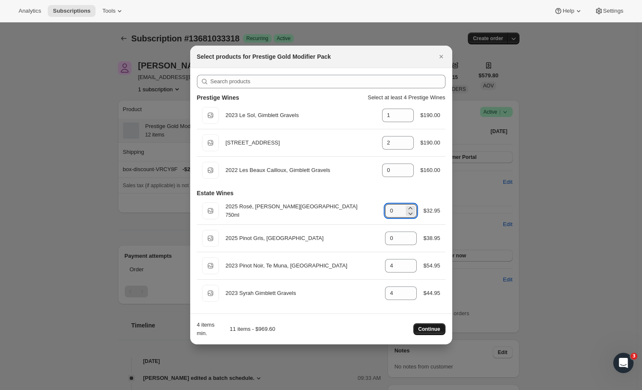
click at [429, 328] on span "Continue" at bounding box center [429, 329] width 22 height 7
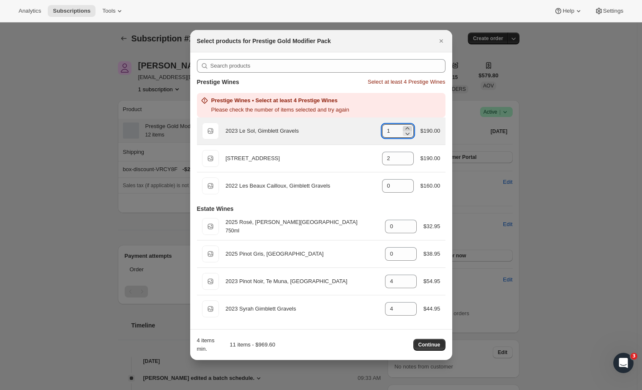
click at [406, 126] on icon ":re6:" at bounding box center [407, 128] width 8 height 8
type input "2"
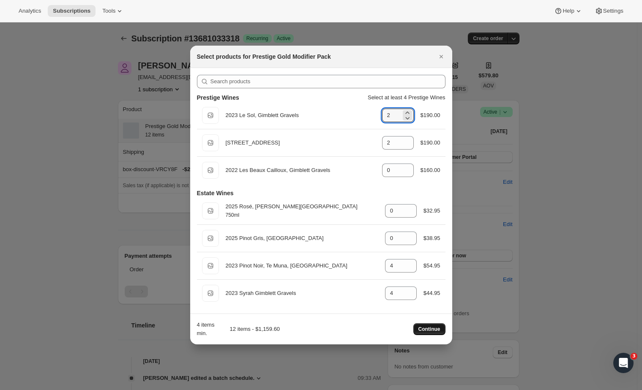
click at [427, 329] on span "Continue" at bounding box center [429, 329] width 22 height 7
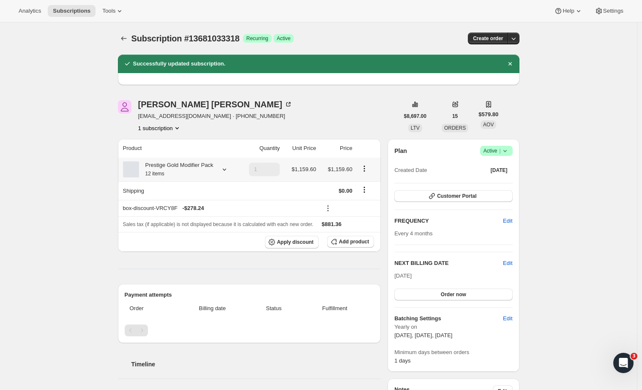
click at [364, 173] on icon "Product actions" at bounding box center [364, 168] width 8 height 8
click at [368, 186] on span "Edit box" at bounding box center [366, 190] width 20 height 8
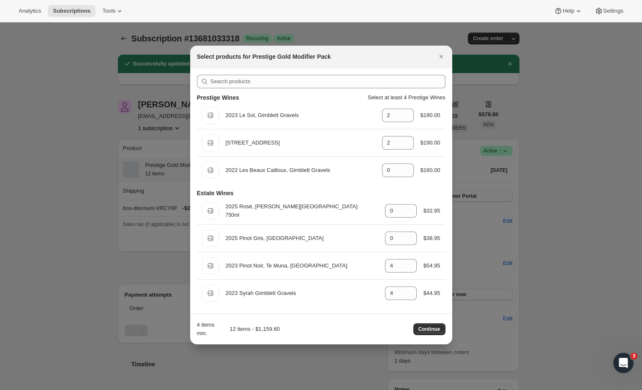
click at [569, 152] on div at bounding box center [321, 195] width 642 height 390
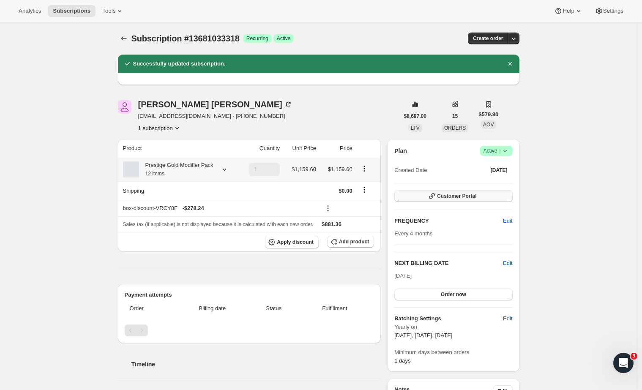
click at [461, 199] on button "Customer Portal" at bounding box center [453, 196] width 118 height 12
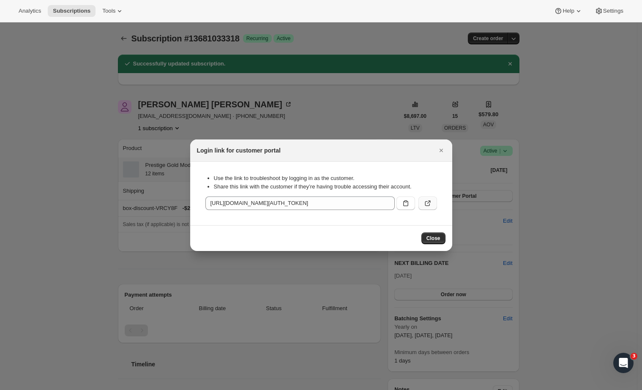
click at [430, 202] on icon ":rib:" at bounding box center [428, 201] width 3 height 3
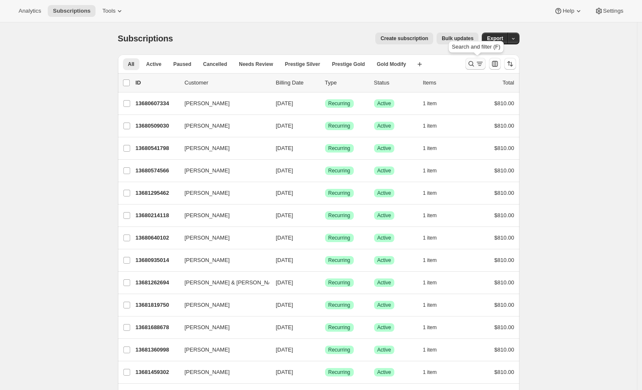
click at [472, 64] on icon "Search and filter results" at bounding box center [471, 64] width 8 height 8
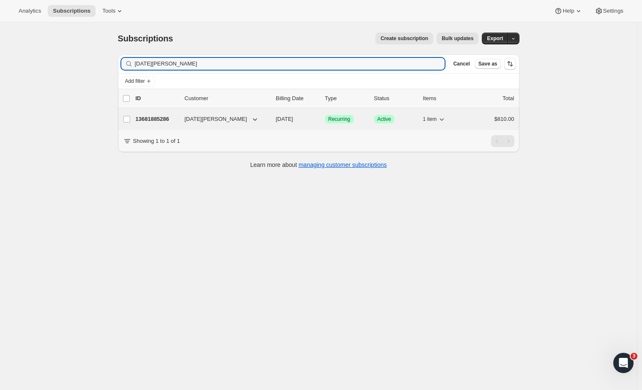
type input "[DATE][PERSON_NAME]"
click at [169, 120] on p "13681885286" at bounding box center [157, 119] width 42 height 8
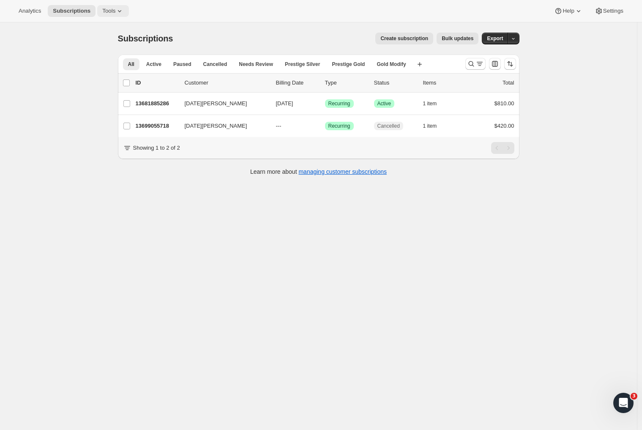
click at [115, 13] on icon at bounding box center [119, 11] width 8 height 8
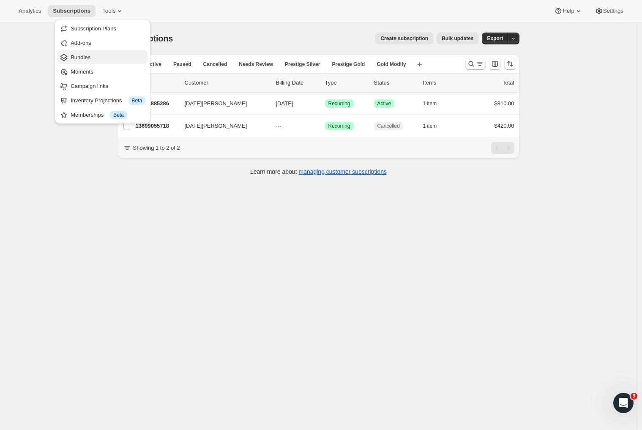
click at [86, 61] on span "Bundles" at bounding box center [108, 57] width 75 height 8
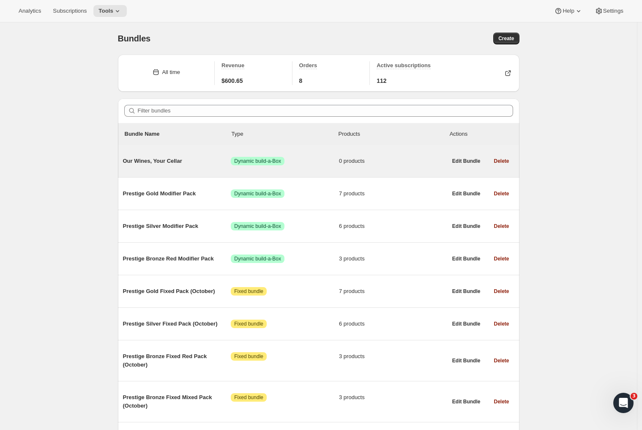
click at [160, 175] on div "Our Wines, Your Cellar Success Dynamic build-a-Box 0 products Edit Bundle Delete" at bounding box center [318, 161] width 401 height 32
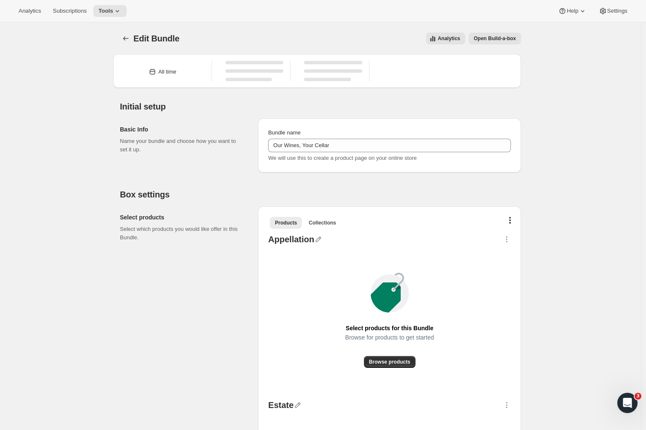
type input "Our Wines, Your Cellar"
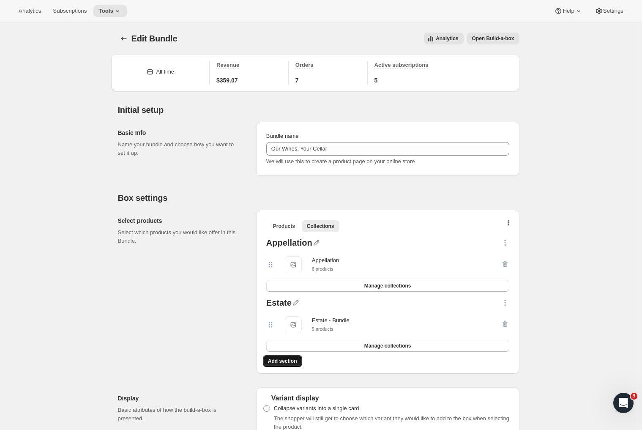
click at [283, 361] on span "Add section" at bounding box center [282, 360] width 29 height 7
click at [293, 227] on span "Products" at bounding box center [284, 226] width 22 height 7
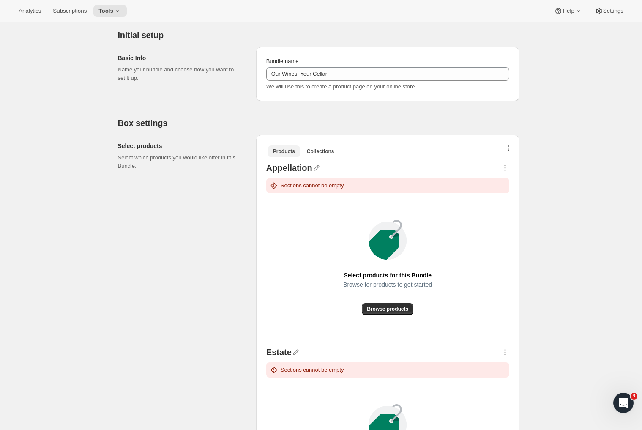
scroll to position [118, 0]
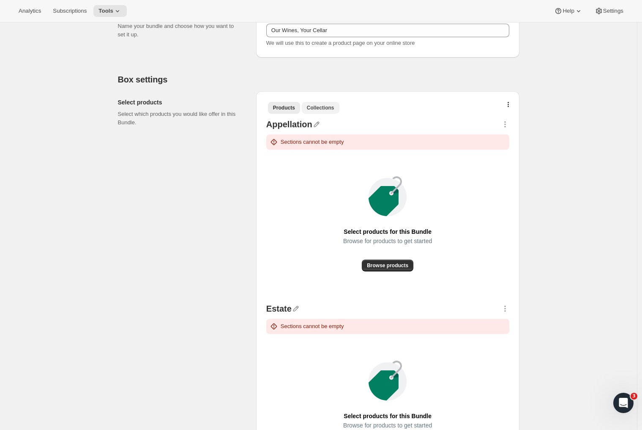
click at [326, 106] on span "Collections" at bounding box center [320, 107] width 27 height 7
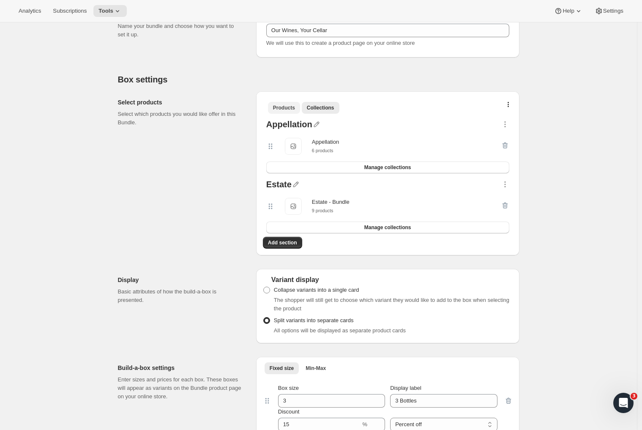
click at [286, 108] on span "Products" at bounding box center [284, 107] width 22 height 7
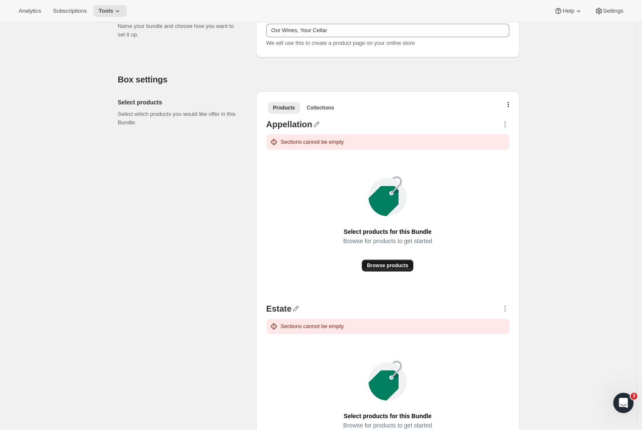
click at [379, 266] on span "Browse products" at bounding box center [387, 265] width 41 height 7
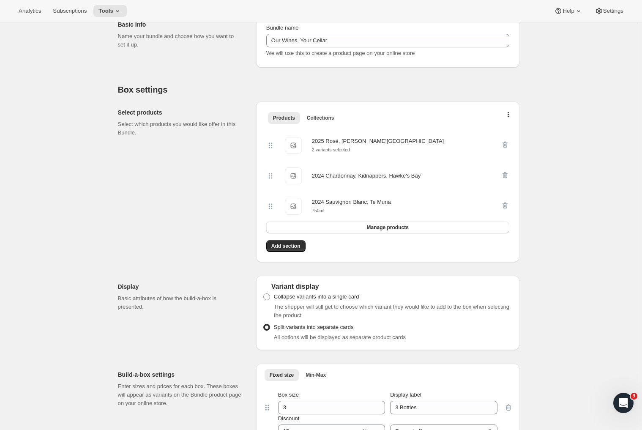
scroll to position [30, 0]
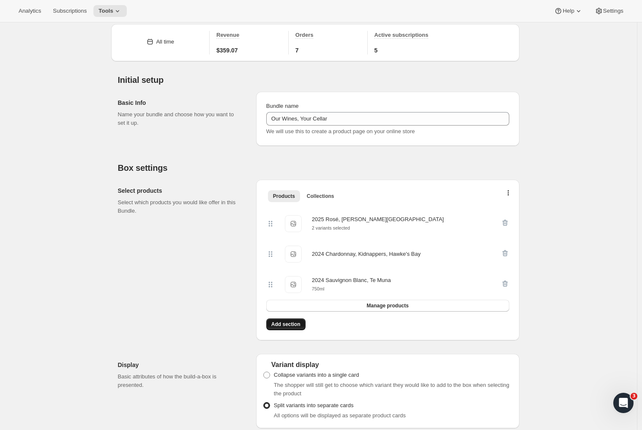
click at [285, 324] on span "Add section" at bounding box center [285, 324] width 29 height 7
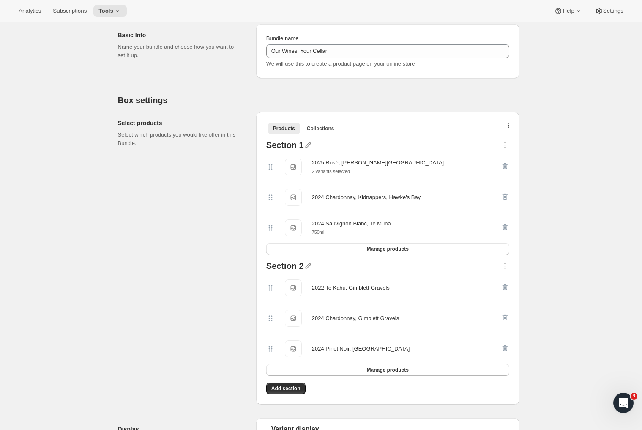
scroll to position [133, 0]
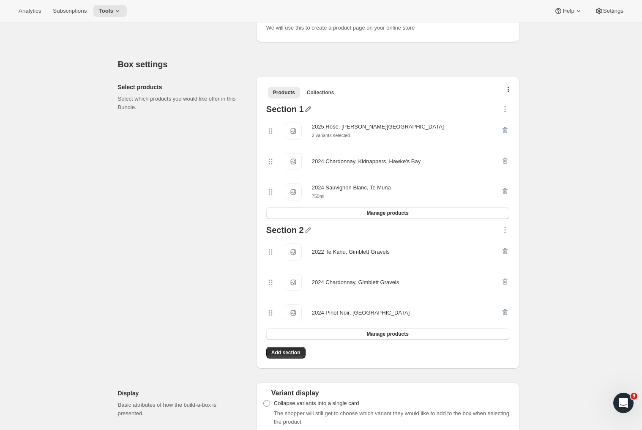
click at [309, 107] on icon "button" at bounding box center [307, 108] width 5 height 5
click at [292, 129] on input "text" at bounding box center [308, 126] width 81 height 14
type input "Appellation Wines"
click at [191, 207] on div "Select products Select which products you would like offer in this Bundle." at bounding box center [183, 222] width 131 height 292
click at [308, 109] on icon "button" at bounding box center [307, 108] width 5 height 5
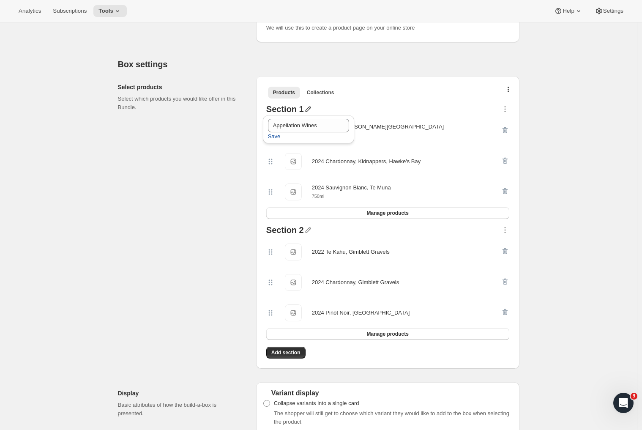
click at [277, 139] on span "Save" at bounding box center [274, 136] width 13 height 8
click at [307, 231] on icon "button" at bounding box center [308, 230] width 8 height 8
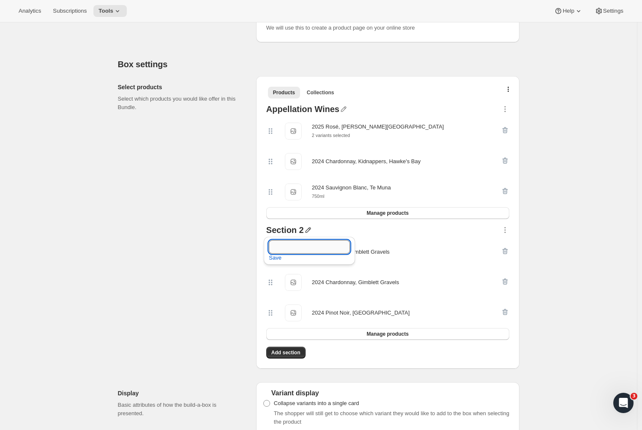
click at [283, 247] on input "text" at bounding box center [309, 247] width 81 height 14
type input "Estate Wines"
click at [276, 259] on span "Save" at bounding box center [275, 257] width 13 height 8
click at [285, 353] on span "Add section" at bounding box center [285, 352] width 29 height 7
click at [381, 336] on span "Manage products" at bounding box center [387, 333] width 42 height 7
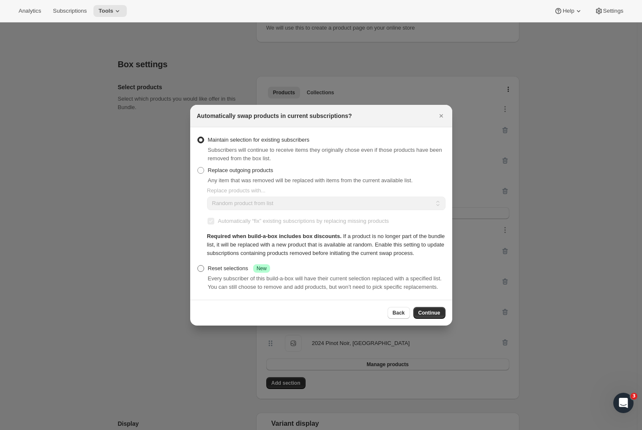
click at [203, 269] on span ":r3e:" at bounding box center [200, 268] width 7 height 7
click at [198, 265] on input "Reset selections Success New" at bounding box center [197, 265] width 0 height 0
radio input "true"
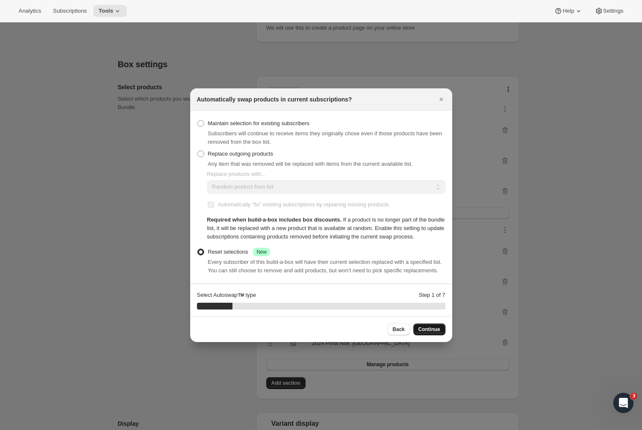
click at [422, 332] on span "Continue" at bounding box center [429, 329] width 22 height 7
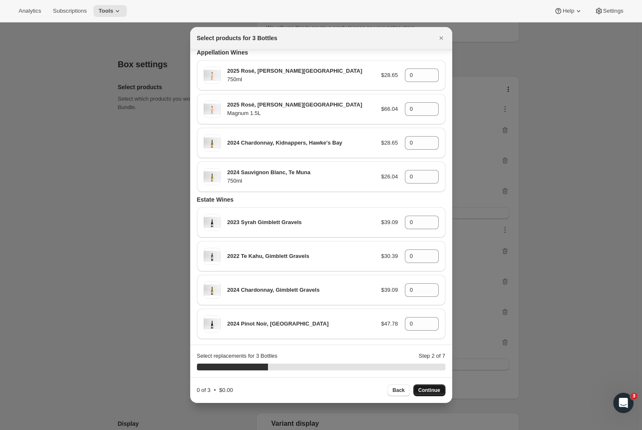
scroll to position [0, 0]
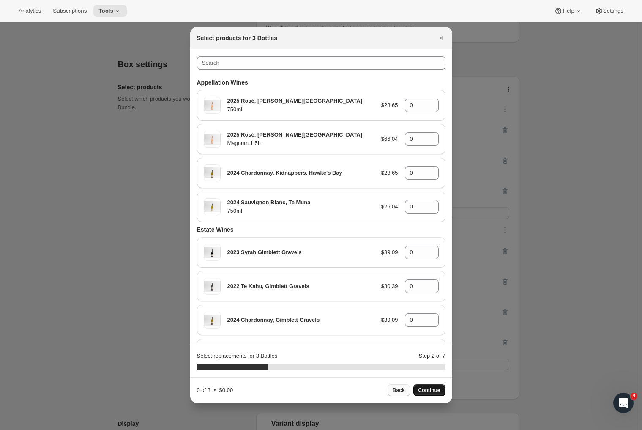
click at [405, 387] on button "Back" at bounding box center [398, 390] width 22 height 12
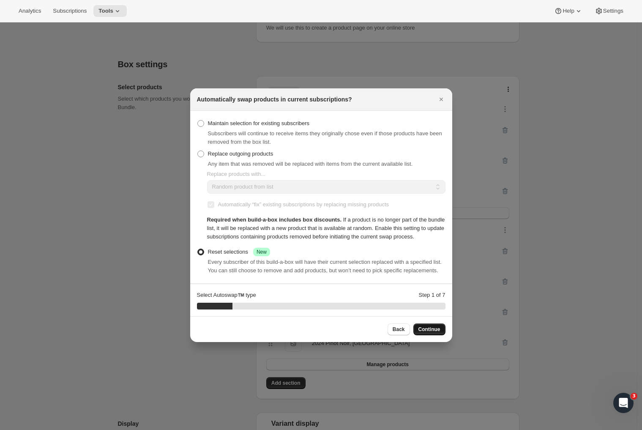
click at [198, 120] on span ":r3e:" at bounding box center [200, 123] width 7 height 7
click at [198, 120] on input "Maintain selection for existing subscribers" at bounding box center [197, 120] width 0 height 0
radio input "true"
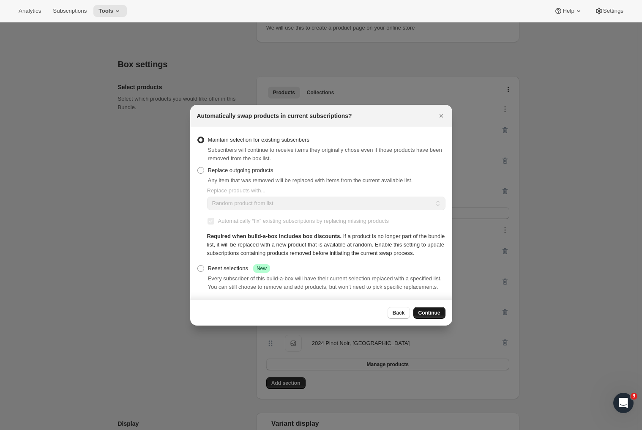
click at [423, 316] on span "Continue" at bounding box center [429, 312] width 22 height 7
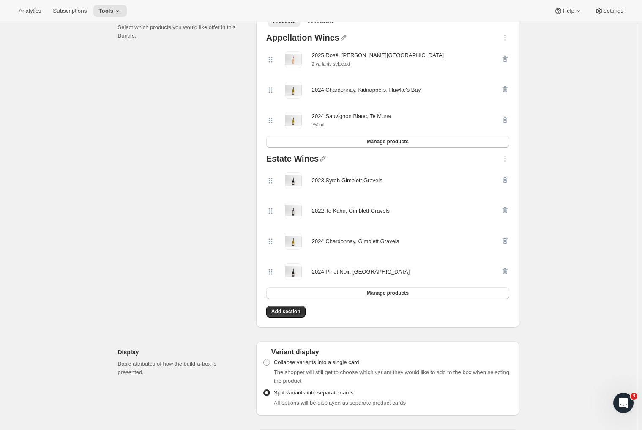
scroll to position [190, 0]
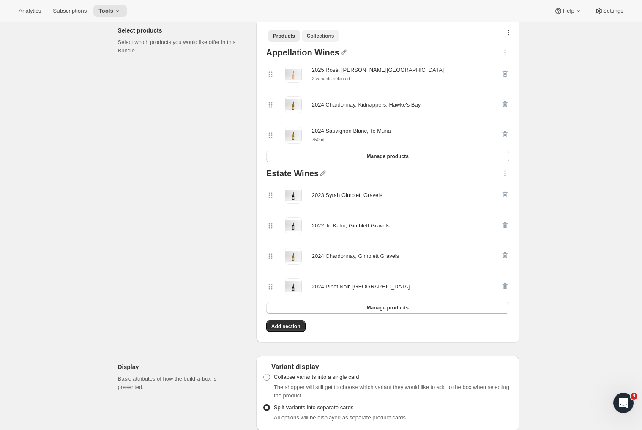
click at [326, 40] on button "Collections" at bounding box center [321, 36] width 38 height 12
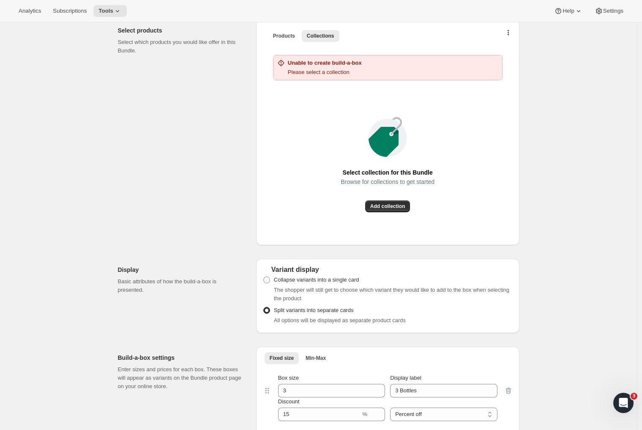
click at [210, 148] on div "Select products Select which products you would like offer in this Bundle." at bounding box center [183, 132] width 131 height 226
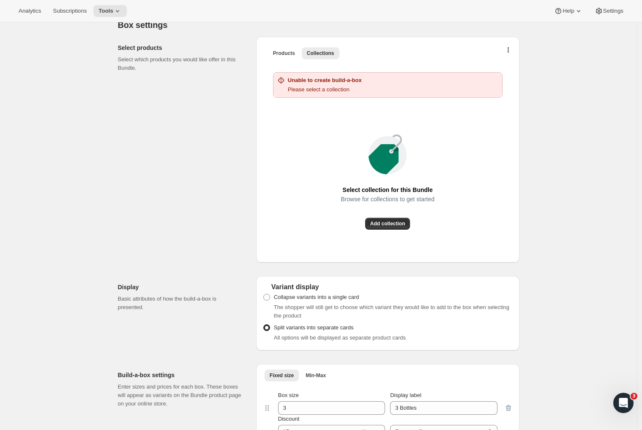
scroll to position [0, 0]
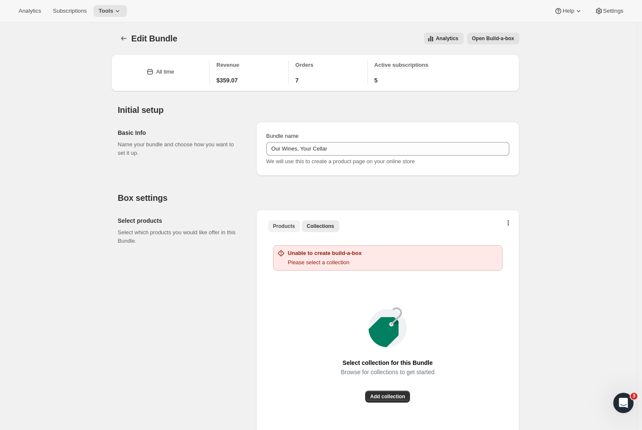
click at [284, 229] on span "Products" at bounding box center [284, 226] width 22 height 7
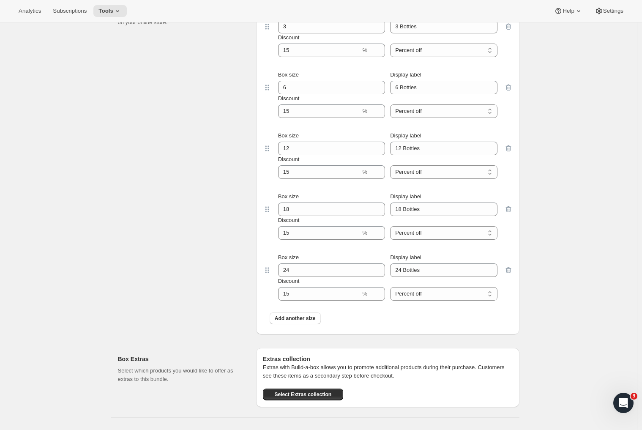
scroll to position [63, 0]
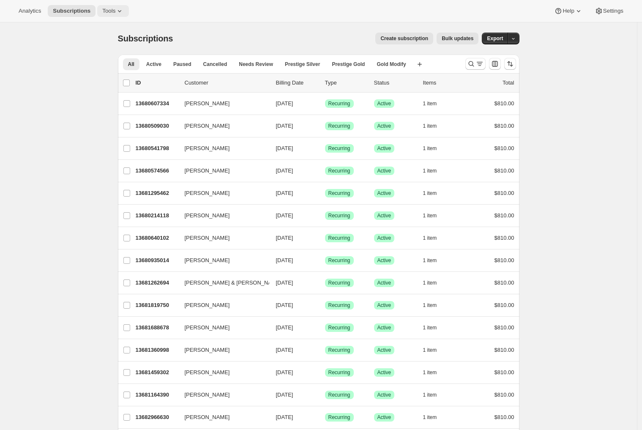
click at [115, 11] on icon at bounding box center [119, 11] width 8 height 8
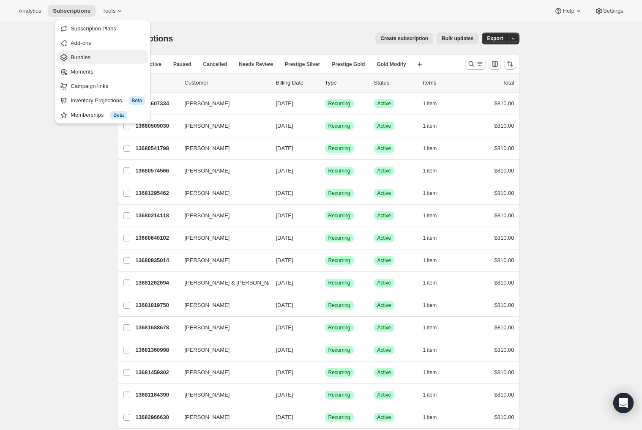
click at [101, 60] on span "Bundles" at bounding box center [108, 57] width 75 height 8
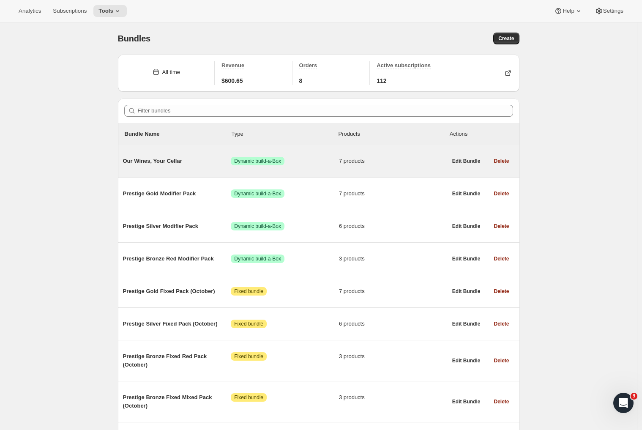
click at [189, 162] on span "Our Wines, Your Cellar" at bounding box center [177, 161] width 108 height 8
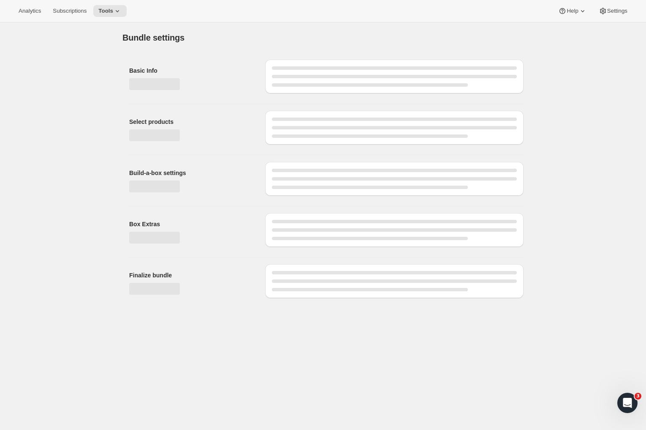
type input "Our Wines, Your Cellar"
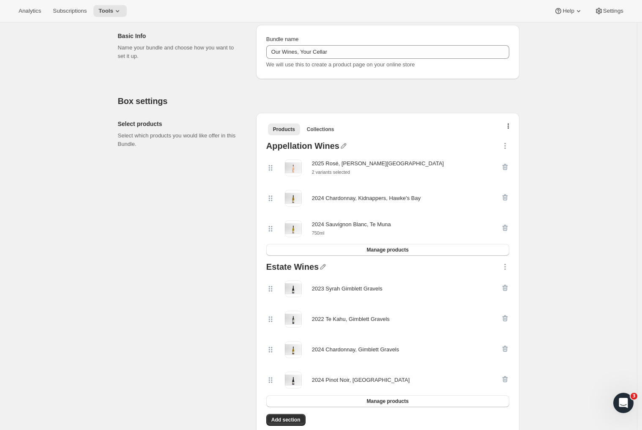
scroll to position [106, 0]
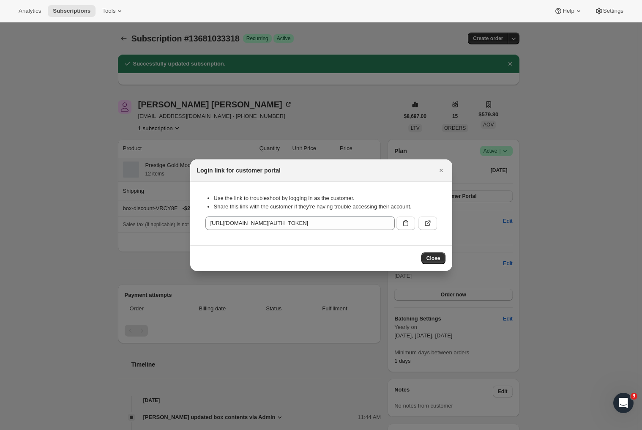
drag, startPoint x: 431, startPoint y: 257, endPoint x: 423, endPoint y: 251, distance: 9.7
click at [432, 257] on span "Close" at bounding box center [433, 258] width 14 height 7
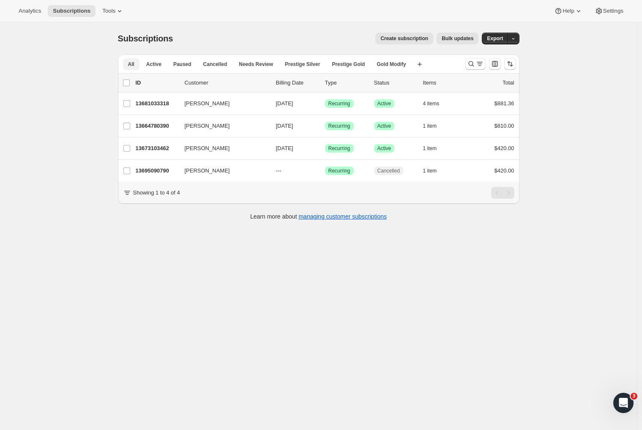
click at [128, 65] on button "All" at bounding box center [131, 64] width 16 height 12
click at [136, 68] on button "All" at bounding box center [131, 64] width 16 height 12
click at [134, 66] on span "All" at bounding box center [131, 64] width 6 height 7
click at [155, 64] on span "Active" at bounding box center [153, 64] width 15 height 7
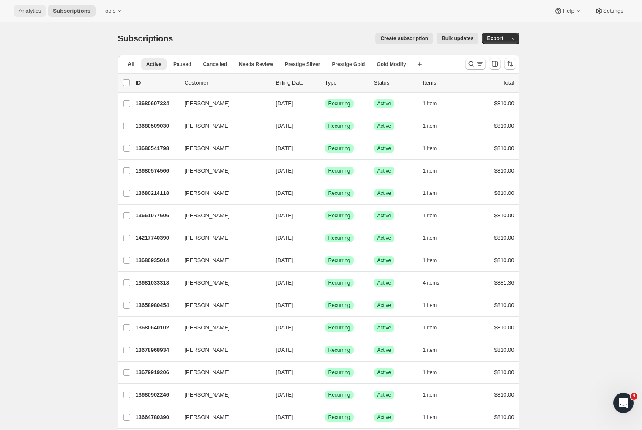
click at [33, 14] on button "Analytics" at bounding box center [30, 11] width 33 height 12
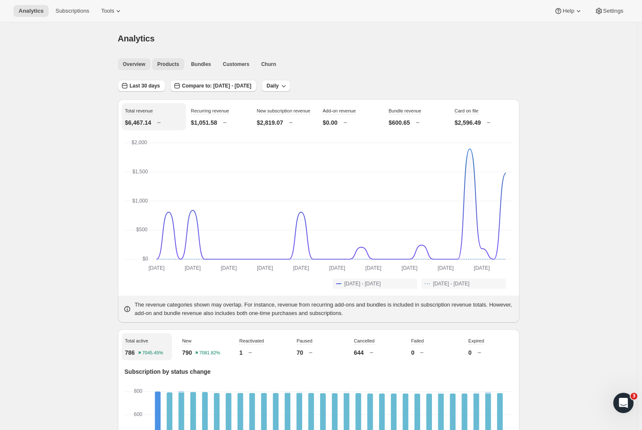
click at [164, 70] on button "Products" at bounding box center [168, 64] width 32 height 12
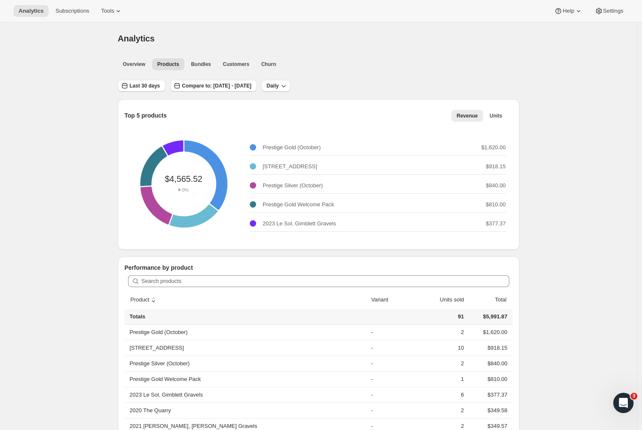
click at [158, 288] on div "Search products" at bounding box center [319, 281] width 388 height 19
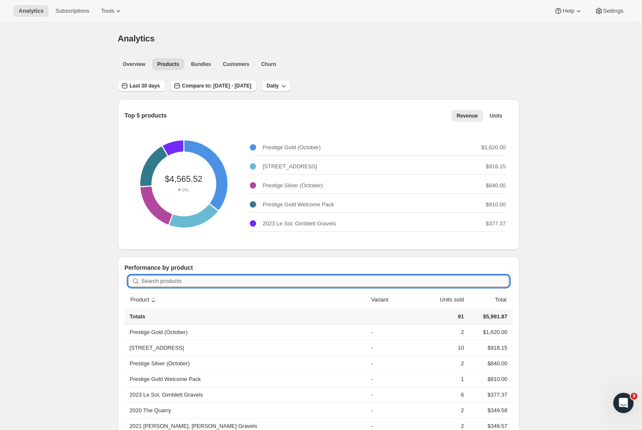
click at [158, 283] on input "Search products" at bounding box center [324, 281] width 367 height 12
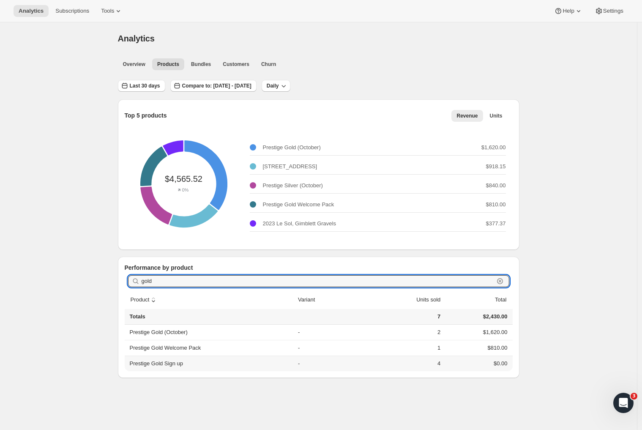
type input "gold"
click at [186, 362] on th "Prestige Gold Sign up" at bounding box center [210, 363] width 171 height 16
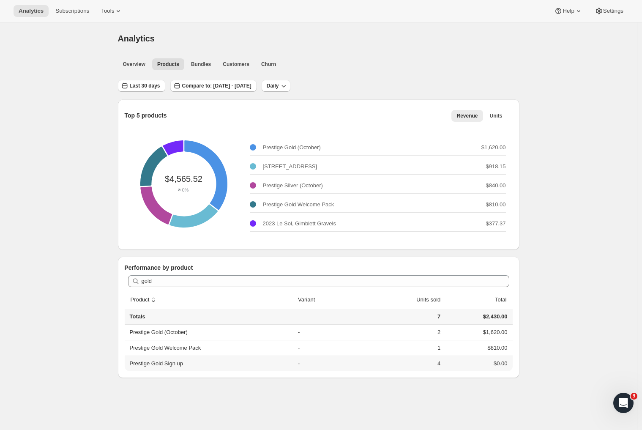
click at [163, 362] on th "Prestige Gold Sign up" at bounding box center [210, 363] width 171 height 16
click at [150, 90] on button "Last 30 days" at bounding box center [141, 86] width 47 height 12
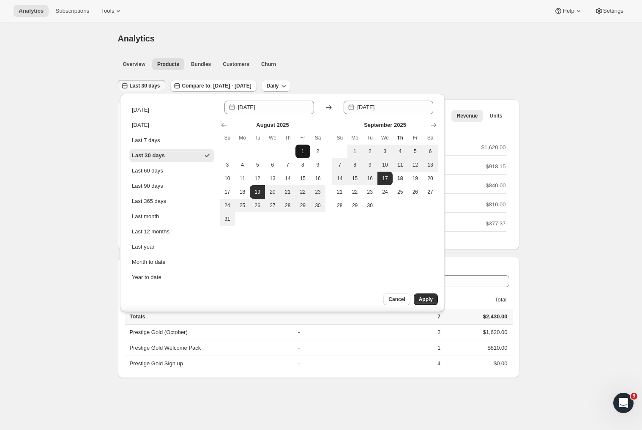
click at [307, 154] on span "1" at bounding box center [303, 151] width 8 height 7
type input "[DATE]"
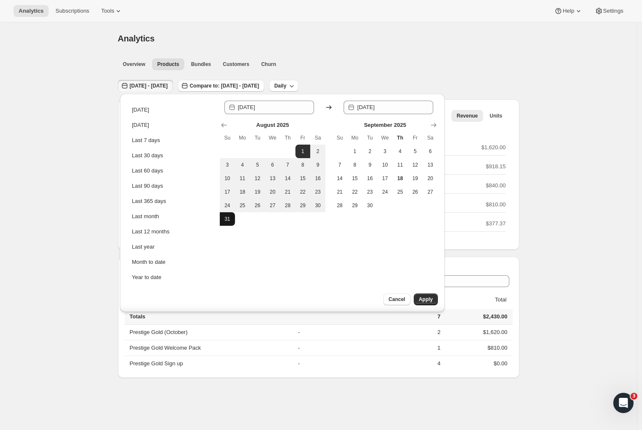
click at [231, 218] on span "31" at bounding box center [227, 218] width 8 height 7
type input "[DATE]"
click at [427, 300] on span "Apply" at bounding box center [426, 299] width 14 height 7
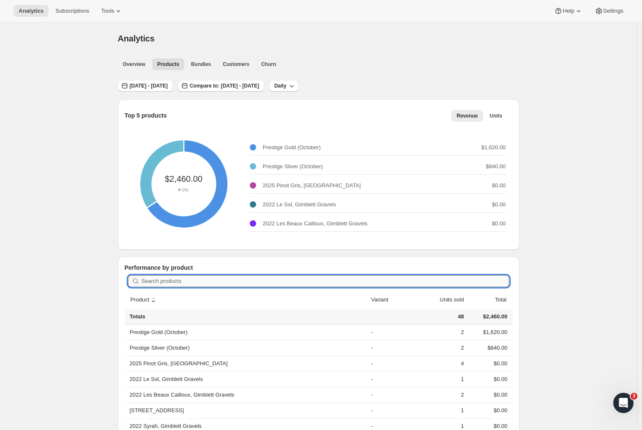
click at [173, 282] on input "Search products" at bounding box center [324, 281] width 367 height 12
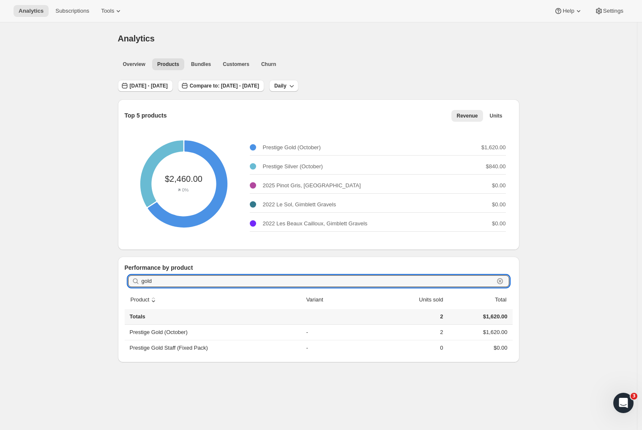
drag, startPoint x: 160, startPoint y: 279, endPoint x: 113, endPoint y: 284, distance: 47.2
click at [114, 284] on div "Top 5 products Revenue Units More views Revenue Units More views $2,460.00 0% P…" at bounding box center [315, 224] width 408 height 276
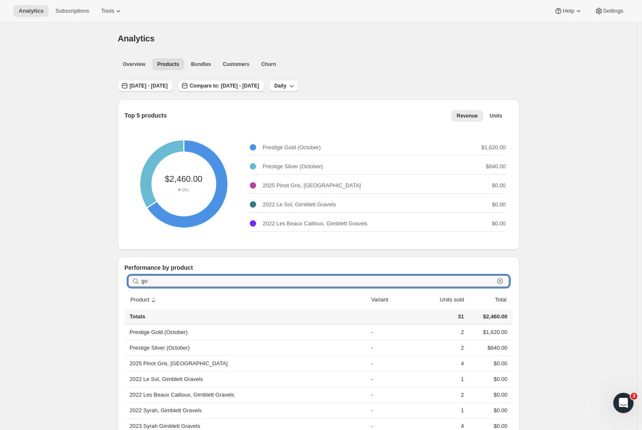
type input "g"
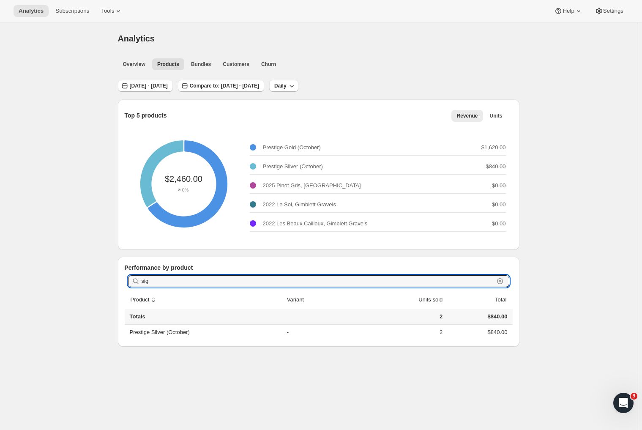
type input "sign"
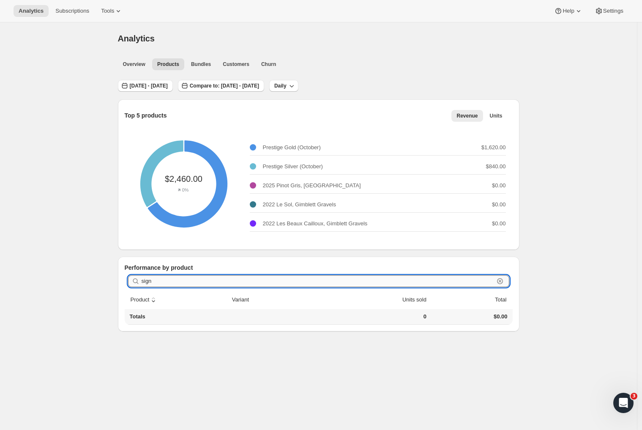
click at [151, 283] on input "sign" at bounding box center [317, 281] width 352 height 12
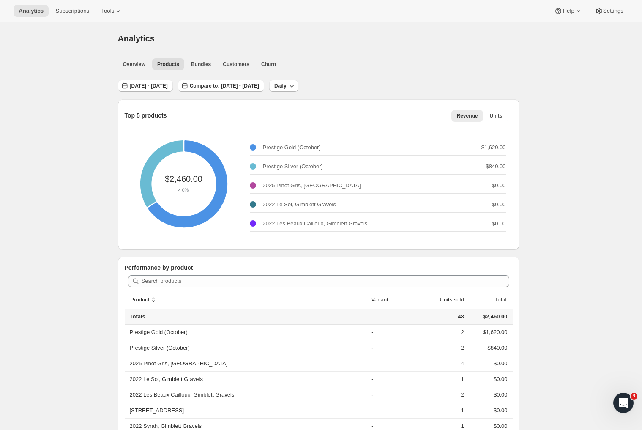
click at [79, 258] on div "Analytics. This page is ready Analytics Overview Products Bundles Customers Chu…" at bounding box center [318, 339] width 636 height 634
click at [491, 108] on div "Revenue Units More views Revenue Units More views" at bounding box center [459, 115] width 105 height 19
click at [493, 110] on button "Units" at bounding box center [495, 116] width 23 height 12
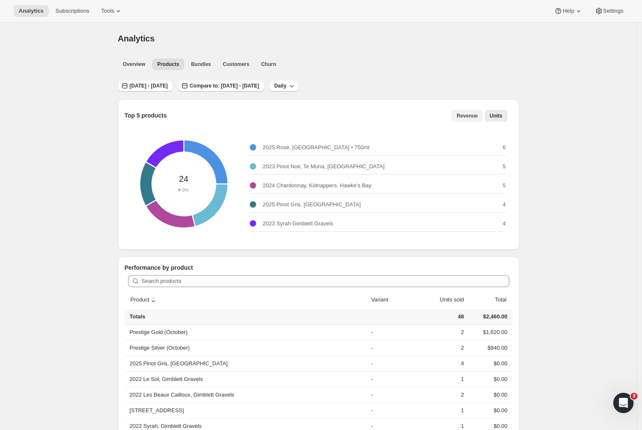
click at [468, 116] on span "Revenue" at bounding box center [466, 115] width 21 height 7
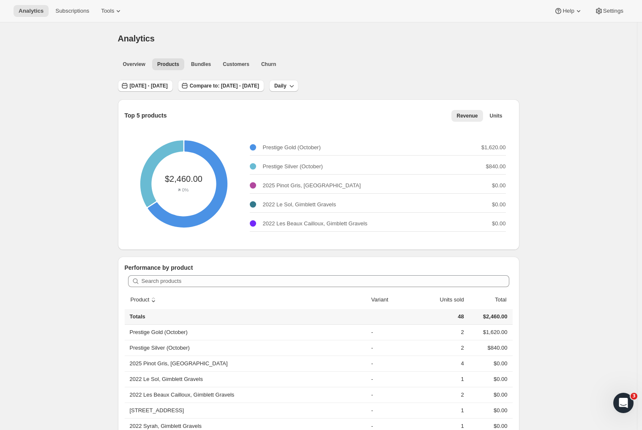
click at [182, 272] on div "Search products" at bounding box center [319, 281] width 388 height 19
click at [166, 64] on span "Products" at bounding box center [168, 64] width 22 height 7
click at [166, 84] on span "[DATE] - [DATE]" at bounding box center [149, 85] width 38 height 7
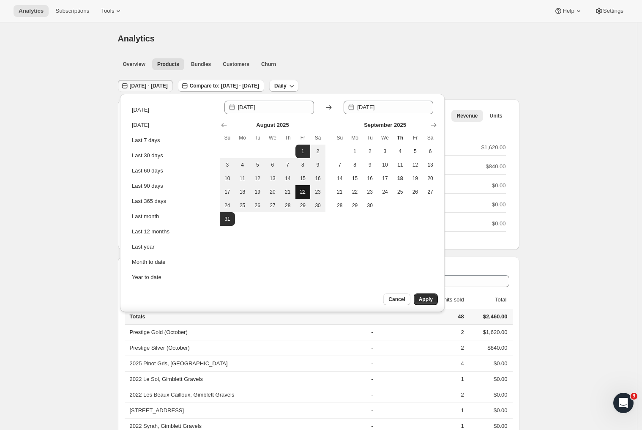
click at [304, 191] on span "22" at bounding box center [303, 191] width 8 height 7
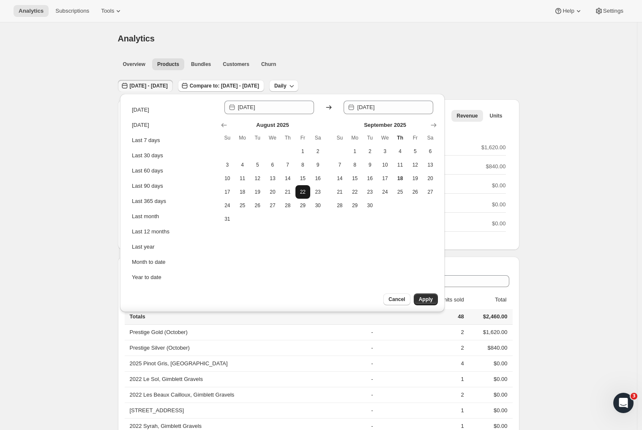
type input "[DATE]"
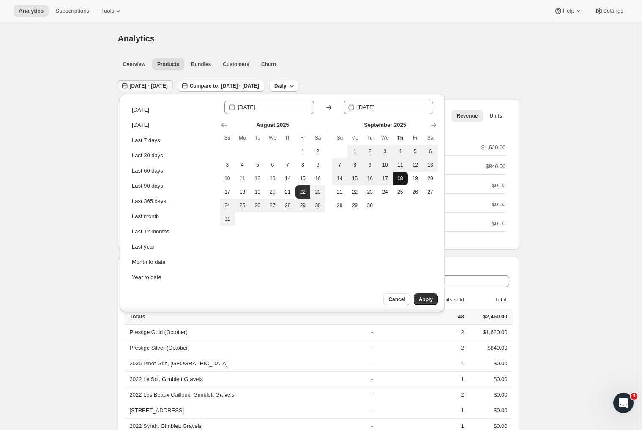
click at [402, 179] on span "18" at bounding box center [400, 178] width 8 height 7
type input "[DATE]"
click at [418, 301] on button "Apply" at bounding box center [425, 299] width 24 height 12
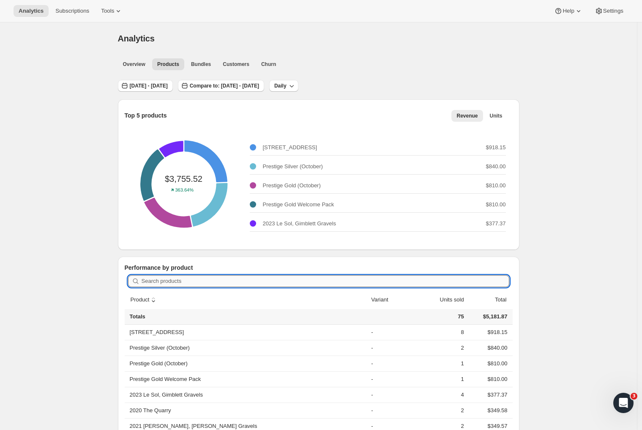
click at [179, 278] on input "Search products" at bounding box center [324, 281] width 367 height 12
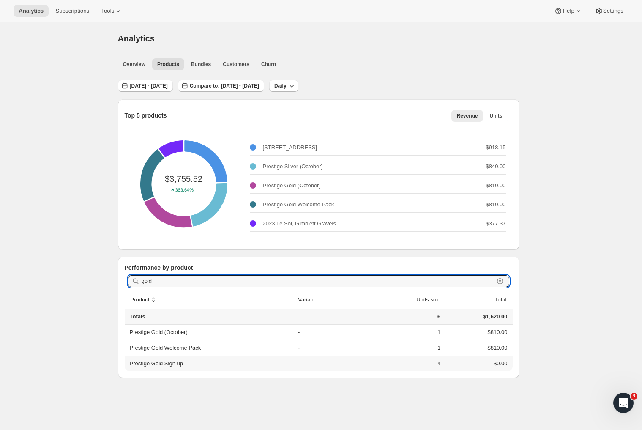
type input "gold"
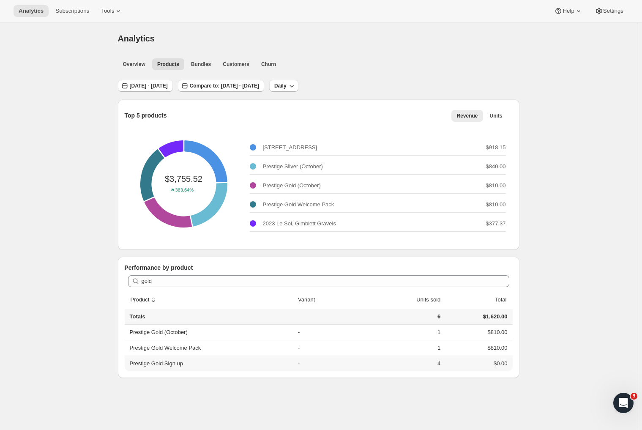
click at [200, 363] on th "Prestige Gold Sign up" at bounding box center [210, 363] width 171 height 16
click at [159, 89] on button "[DATE] - [DATE]" at bounding box center [145, 86] width 55 height 12
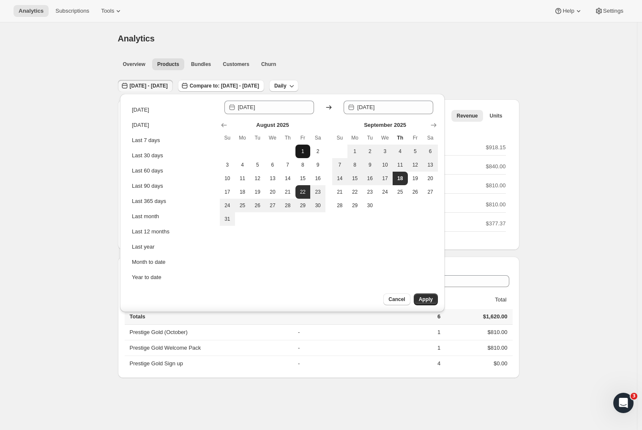
click at [300, 150] on span "1" at bounding box center [303, 151] width 8 height 7
type input "[DATE]"
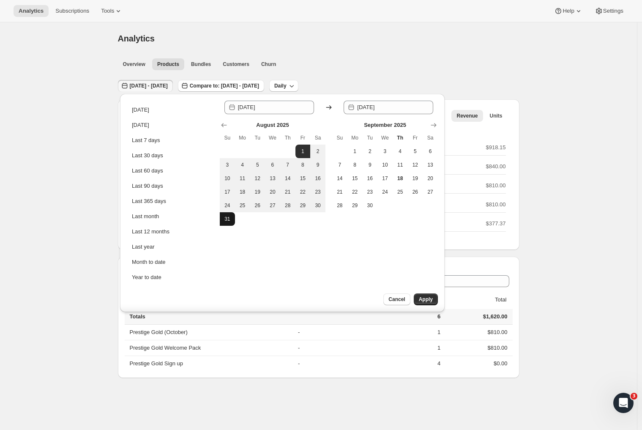
click at [223, 217] on button "31" at bounding box center [227, 219] width 15 height 14
type input "[DATE]"
click at [423, 299] on span "Apply" at bounding box center [426, 299] width 14 height 7
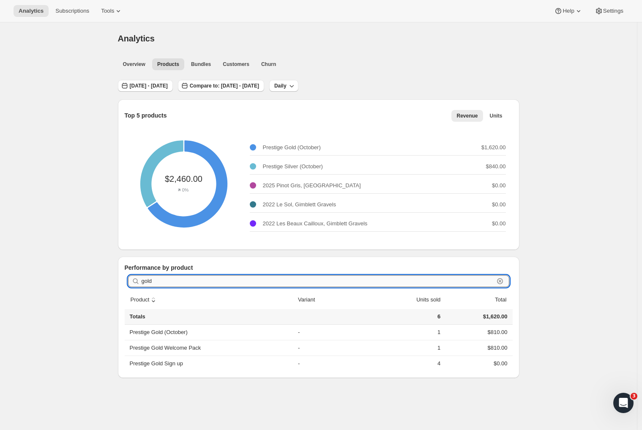
click at [183, 281] on input "gold" at bounding box center [317, 281] width 352 height 12
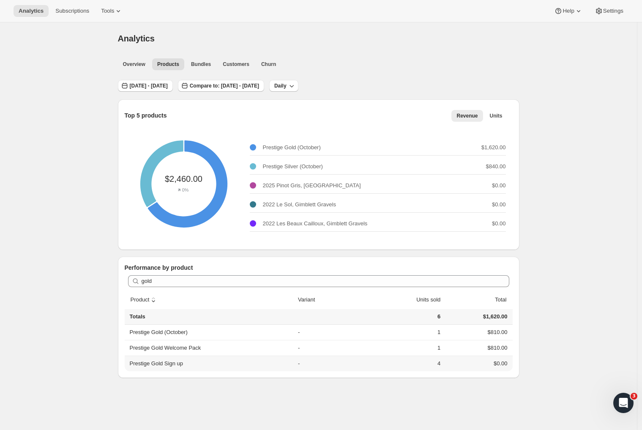
click at [283, 359] on th "Prestige Gold Sign up" at bounding box center [210, 363] width 171 height 16
click at [172, 364] on th "Prestige Gold Sign up" at bounding box center [210, 363] width 171 height 16
click at [464, 356] on td "$0.00" at bounding box center [477, 363] width 69 height 16
click at [459, 362] on td "$0.00" at bounding box center [477, 363] width 69 height 16
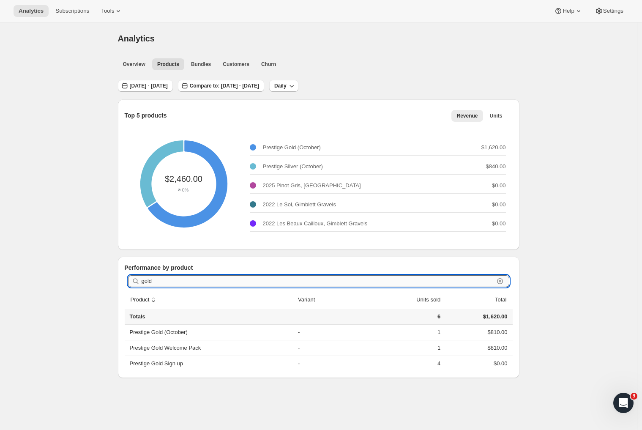
click at [217, 277] on input "gold" at bounding box center [317, 281] width 352 height 12
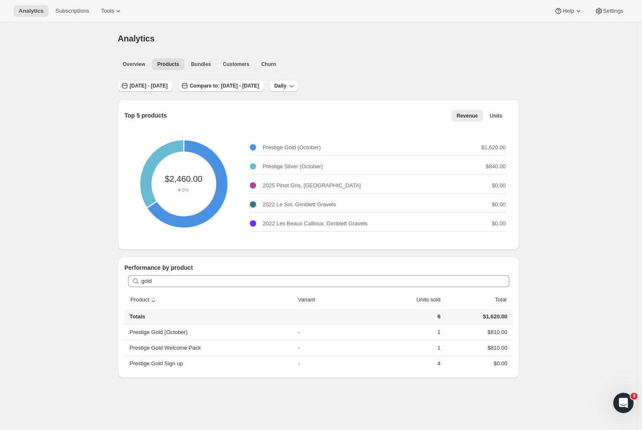
click at [573, 206] on div "Analytics. This page is ready Analytics Overview Products Bundles Customers Chu…" at bounding box center [318, 237] width 636 height 430
click at [174, 367] on th "Prestige Gold Sign up" at bounding box center [210, 363] width 171 height 16
click at [258, 87] on span "Compare to: [DATE] - [DATE]" at bounding box center [224, 85] width 69 height 7
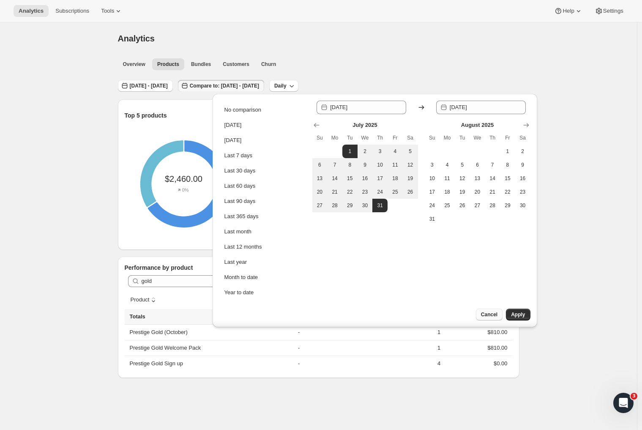
click at [492, 311] on button "Cancel" at bounding box center [489, 314] width 27 height 12
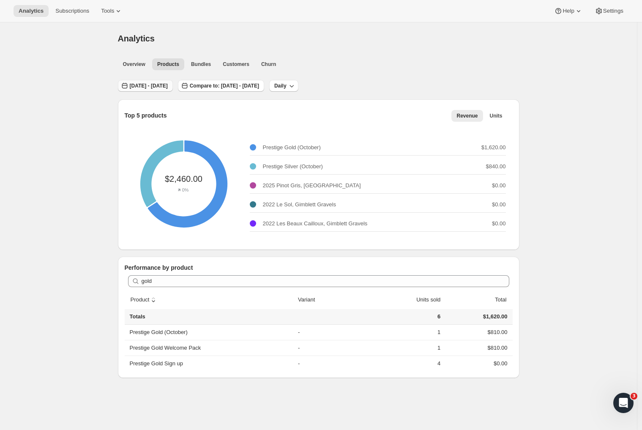
click at [168, 84] on span "[DATE] - [DATE]" at bounding box center [149, 85] width 38 height 7
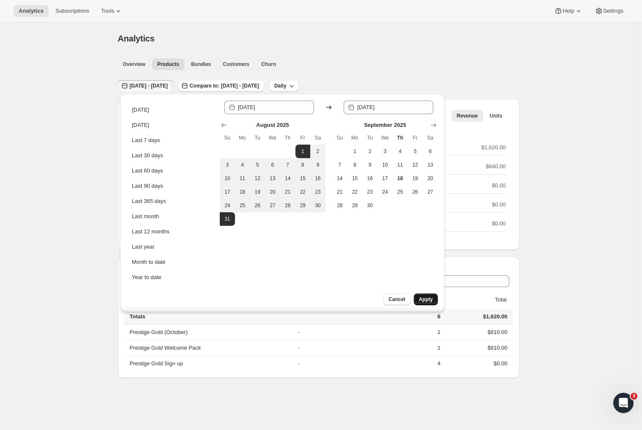
click at [420, 301] on span "Apply" at bounding box center [426, 299] width 14 height 7
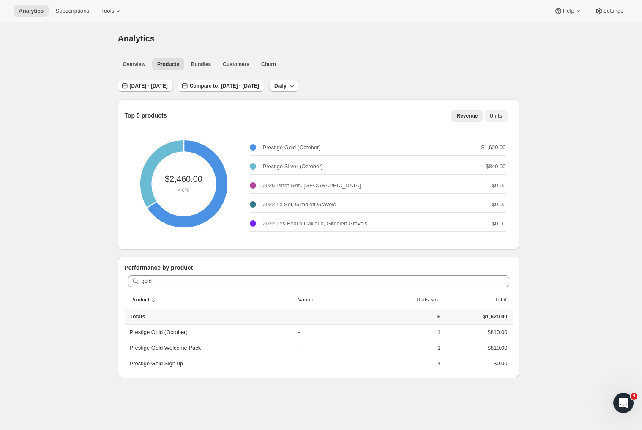
click at [495, 112] on span "Units" at bounding box center [495, 115] width 13 height 7
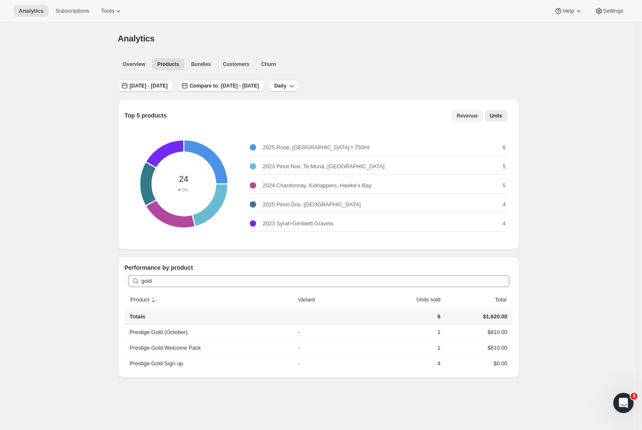
click at [466, 118] on span "Revenue" at bounding box center [466, 115] width 21 height 7
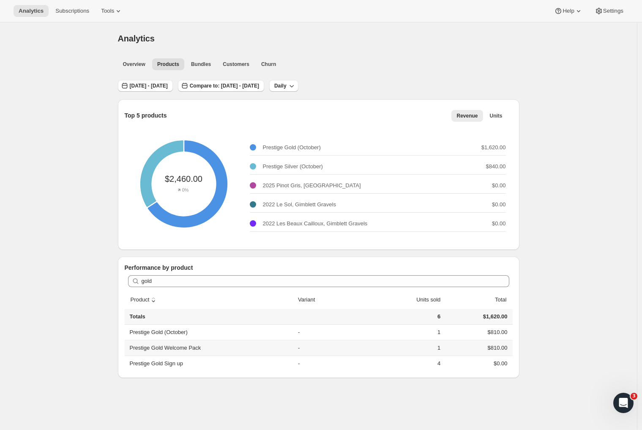
click at [193, 350] on th "Prestige Gold Welcome Pack" at bounding box center [210, 348] width 171 height 16
